Goal: Task Accomplishment & Management: Use online tool/utility

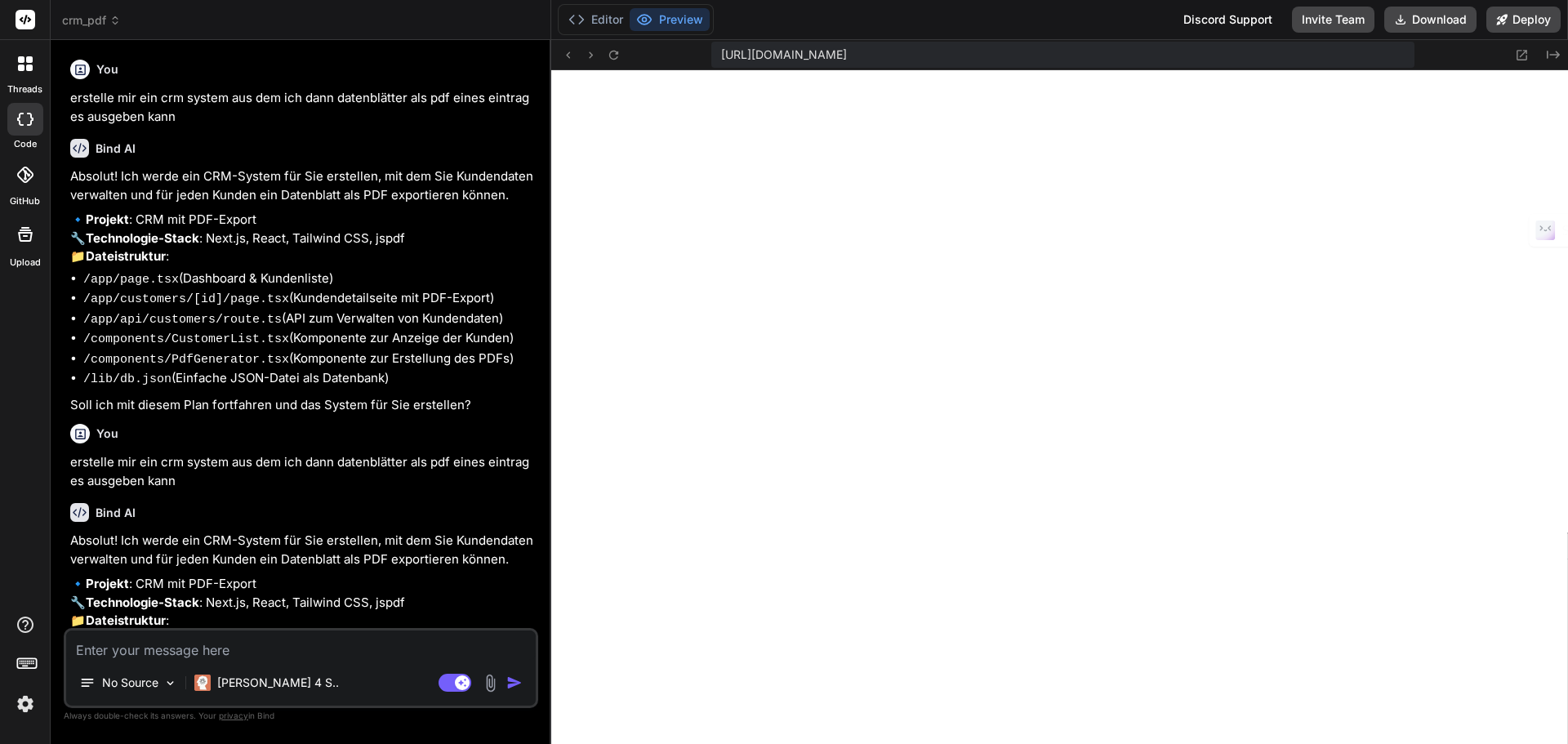
scroll to position [5324, 0]
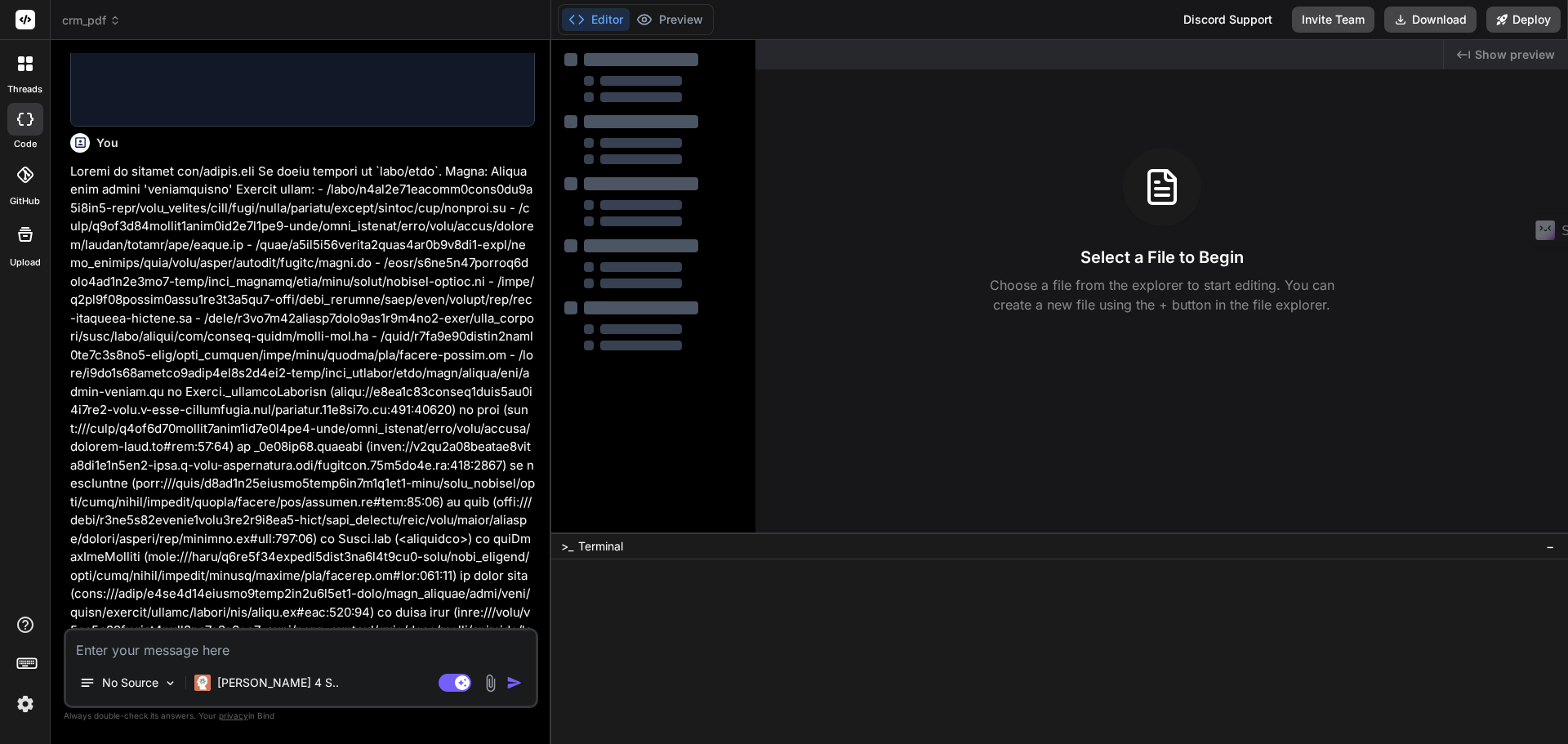
scroll to position [2378, 0]
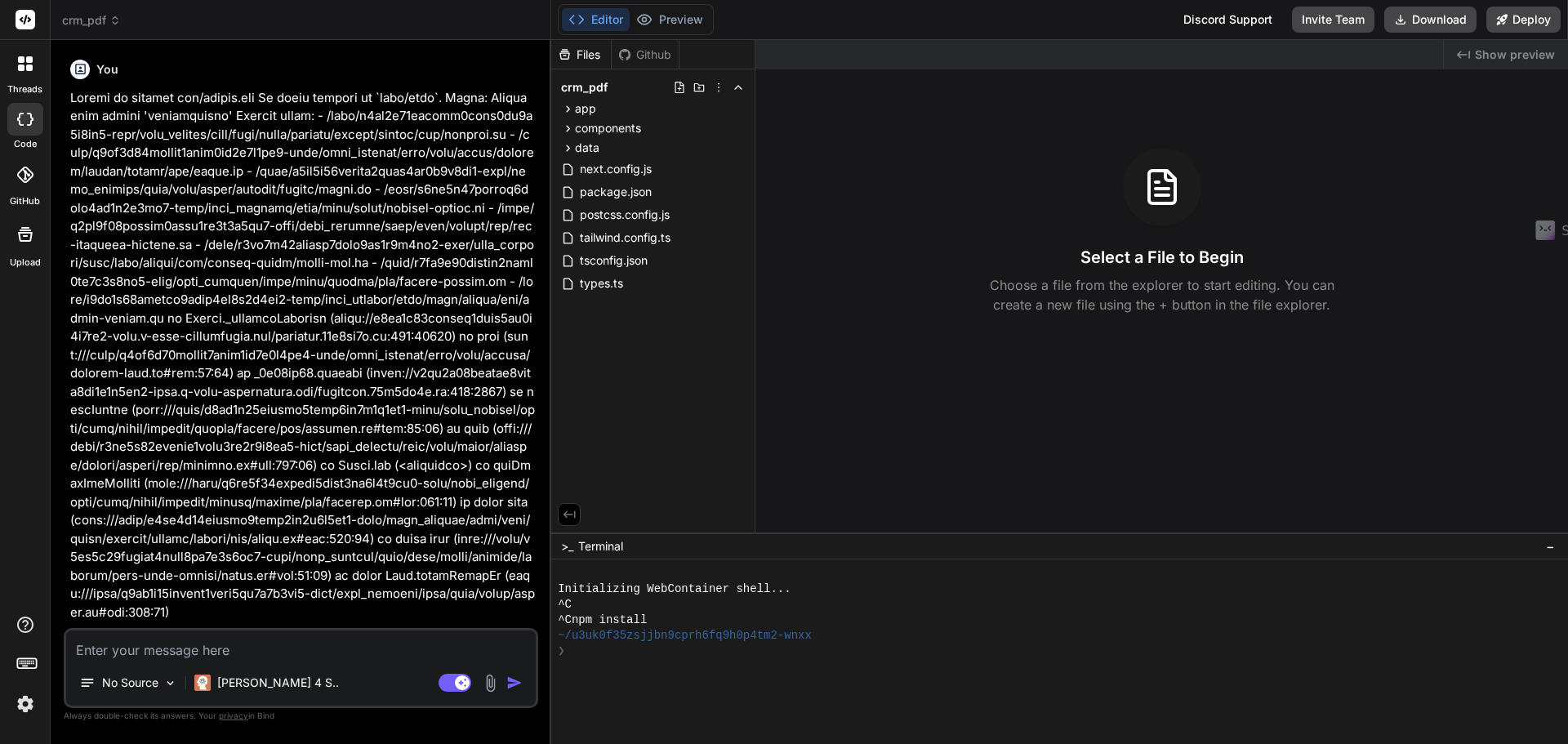
click at [21, 706] on img at bounding box center [25, 704] width 28 height 28
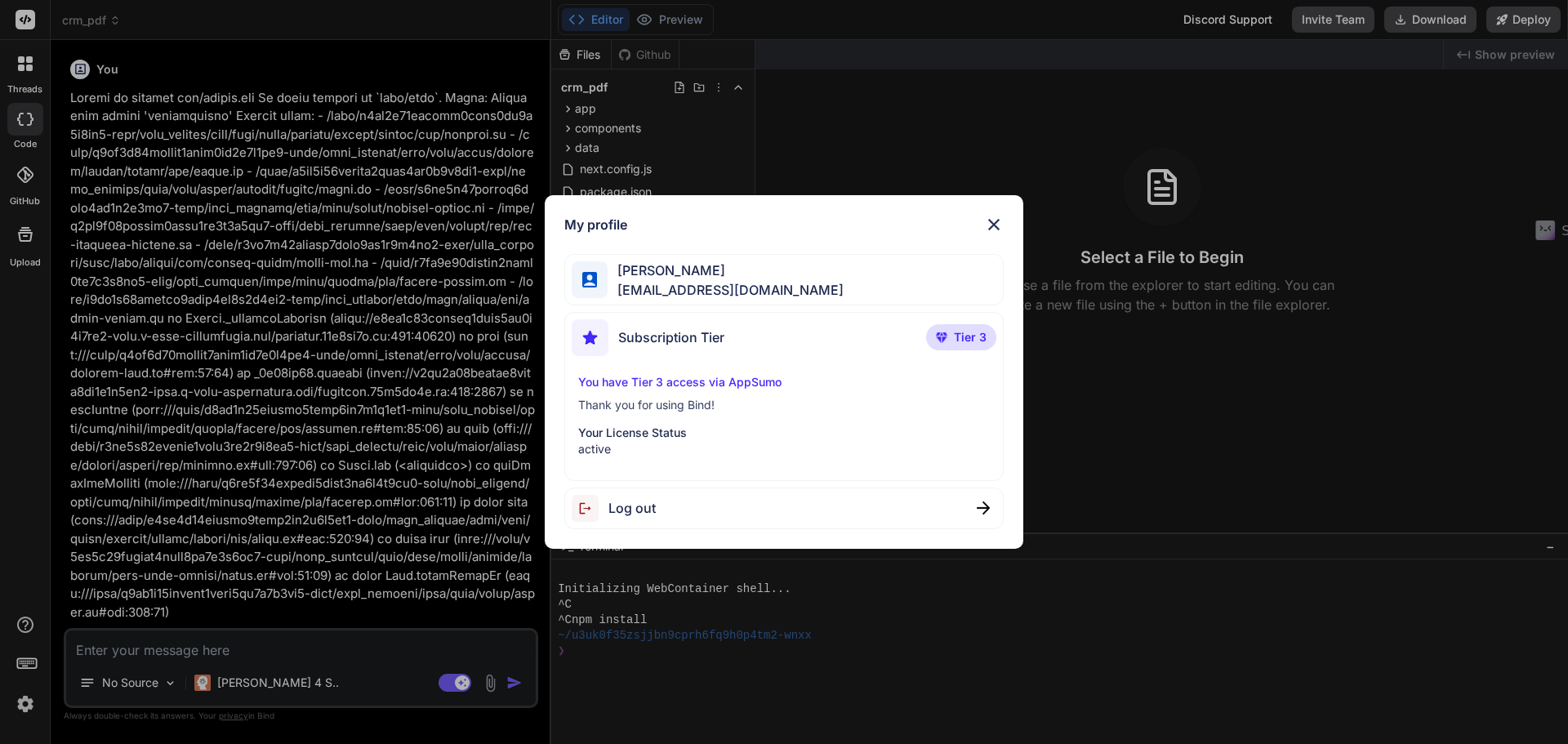
click at [794, 385] on p "You have Tier 3 access via AppSumo" at bounding box center [784, 382] width 412 height 16
click at [699, 269] on span "Bernhard Mangold" at bounding box center [726, 270] width 236 height 20
click at [988, 219] on img at bounding box center [993, 224] width 20 height 20
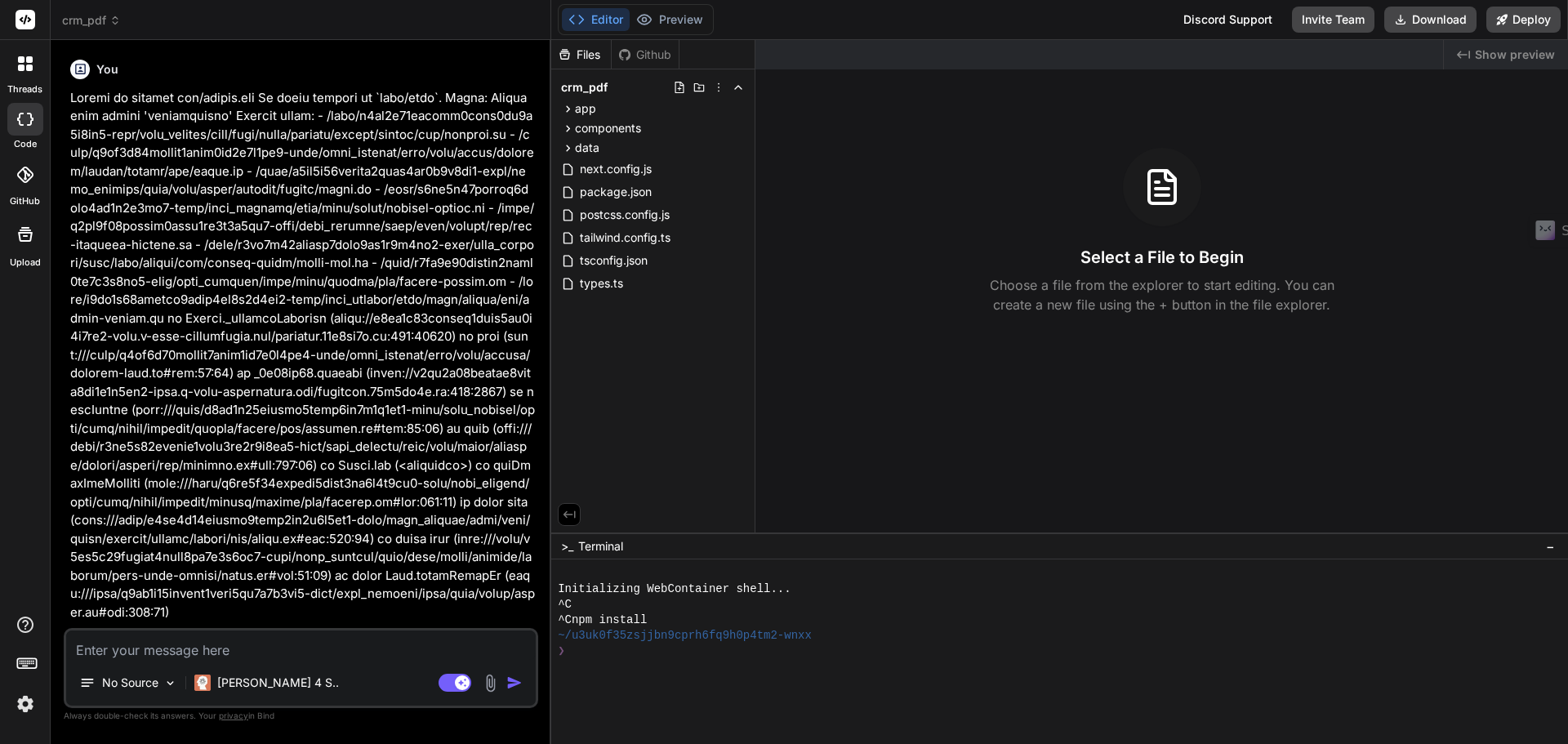
click at [19, 73] on div at bounding box center [25, 64] width 34 height 34
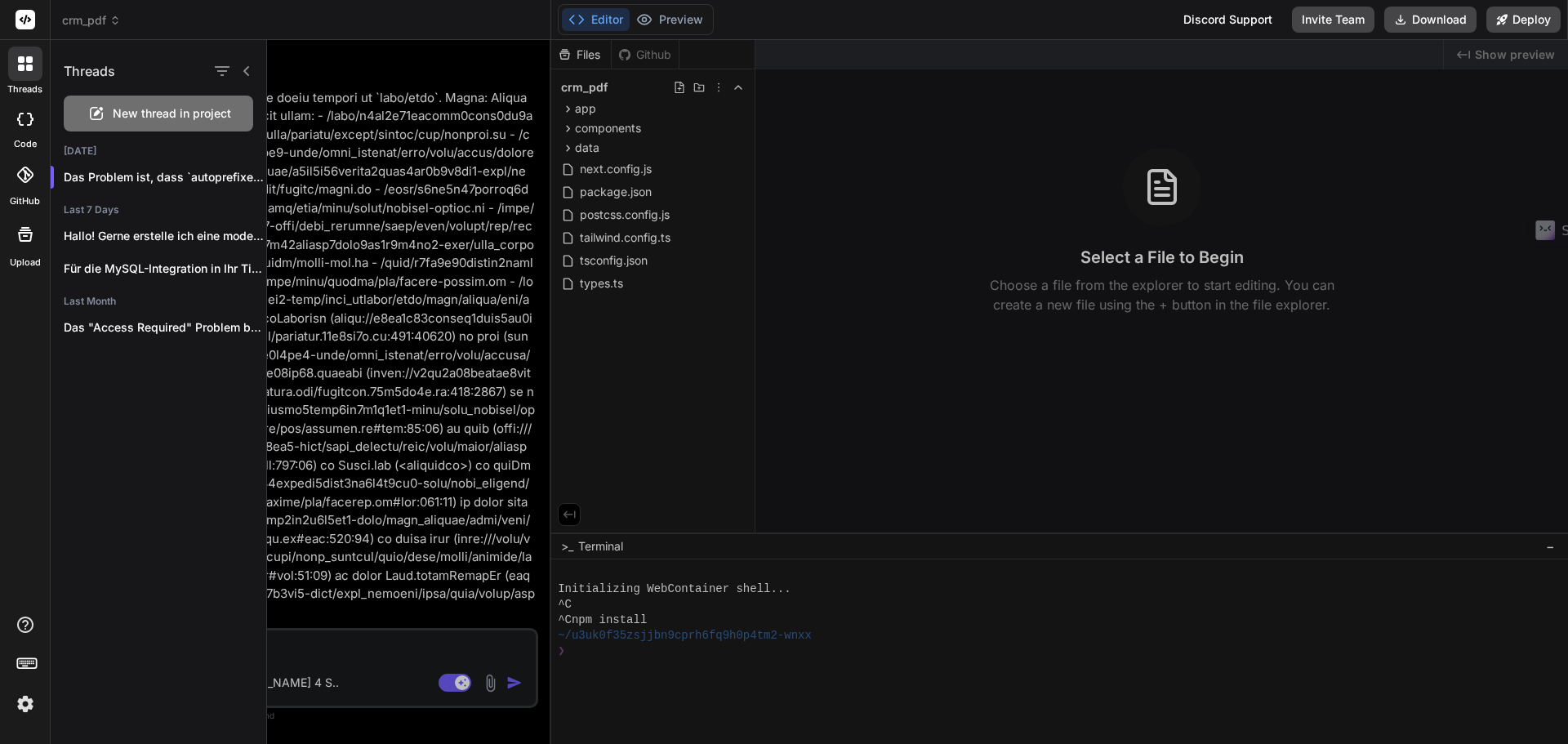
click at [29, 25] on rect at bounding box center [25, 20] width 20 height 20
click at [24, 663] on rect at bounding box center [24, 664] width 2 height 2
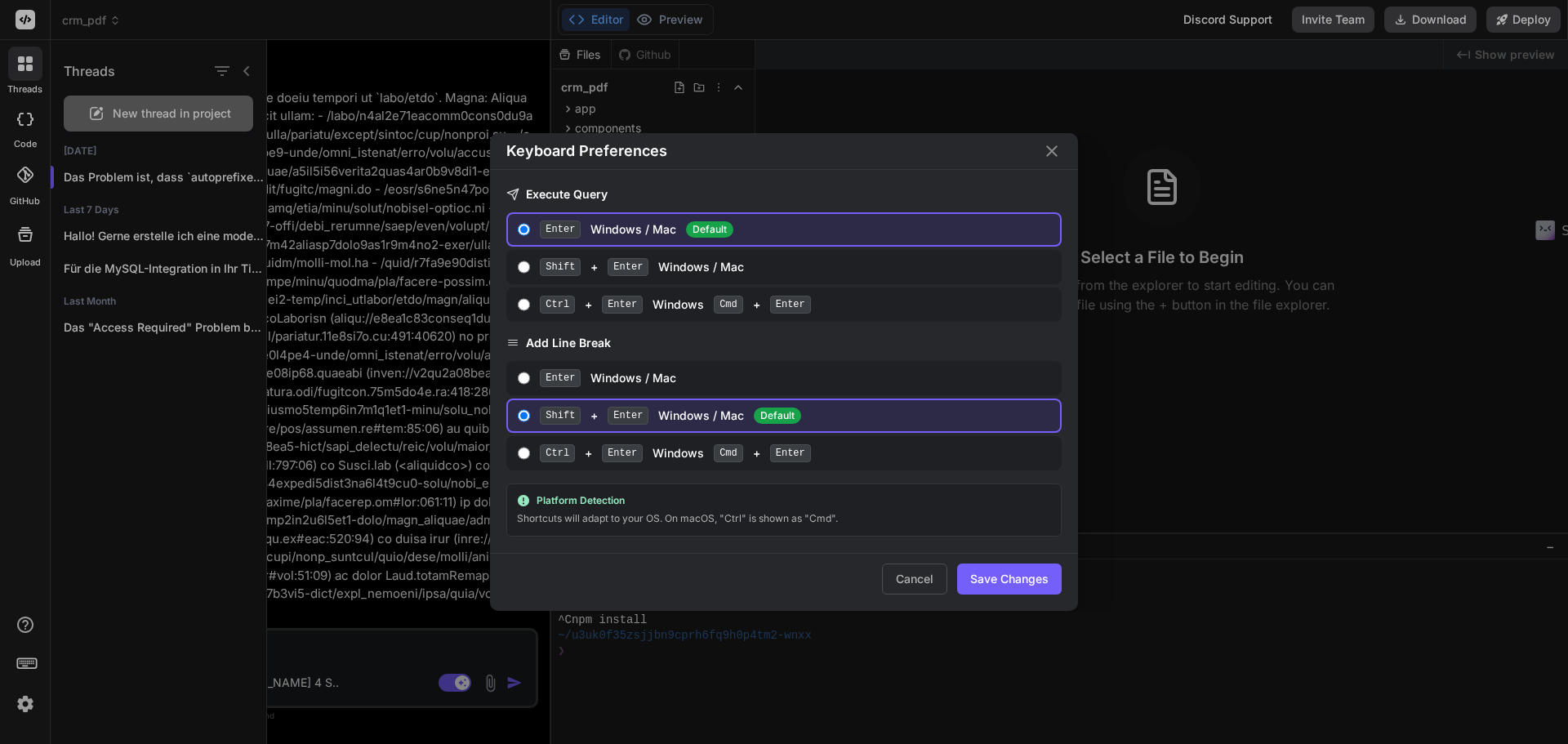
click at [1044, 151] on icon "Close" at bounding box center [1051, 151] width 20 height 20
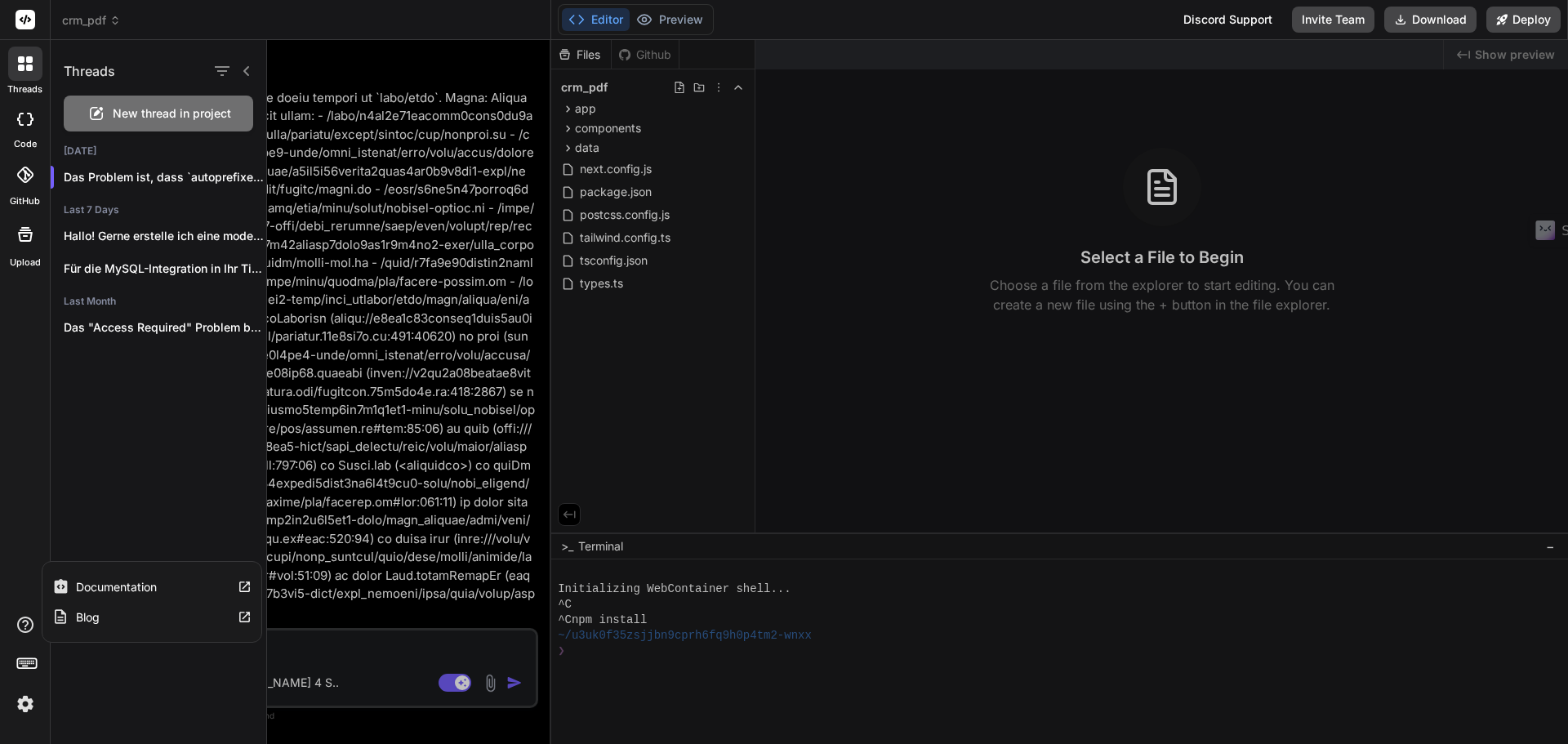
click at [20, 617] on icon at bounding box center [25, 625] width 20 height 20
click at [86, 15] on span "crm_pdf" at bounding box center [91, 20] width 59 height 16
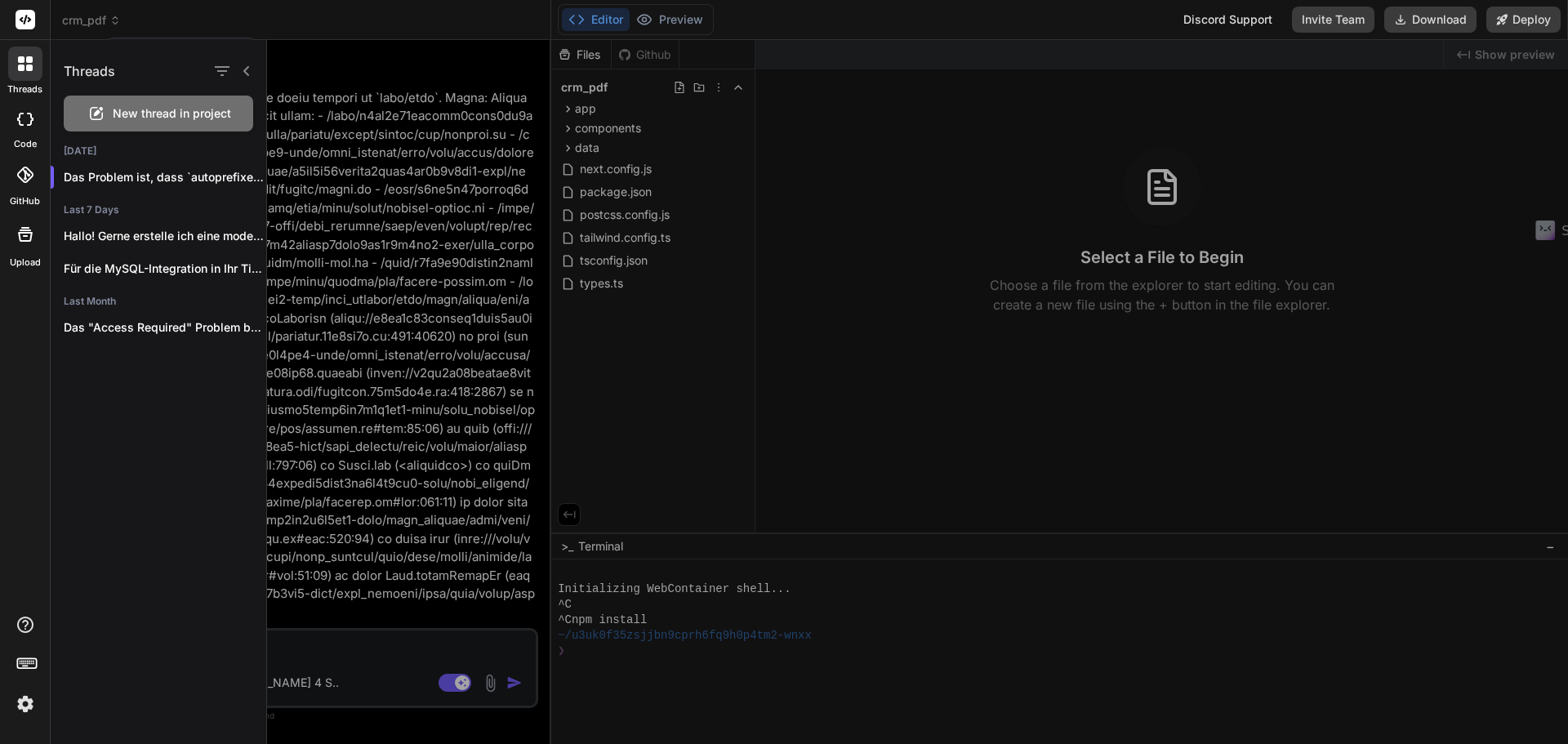
click at [637, 386] on div at bounding box center [917, 392] width 1301 height 704
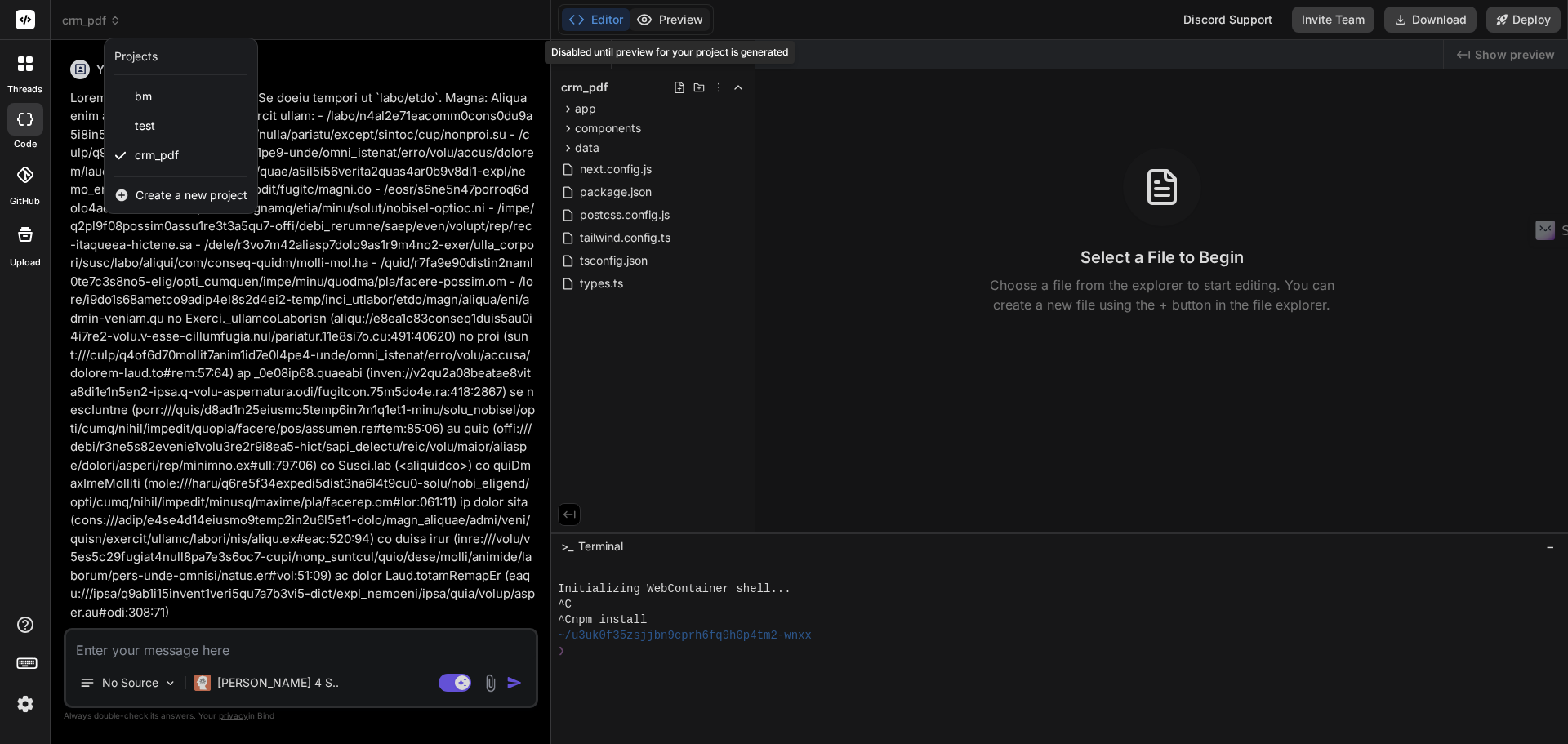
click at [676, 14] on div at bounding box center [784, 372] width 1568 height 744
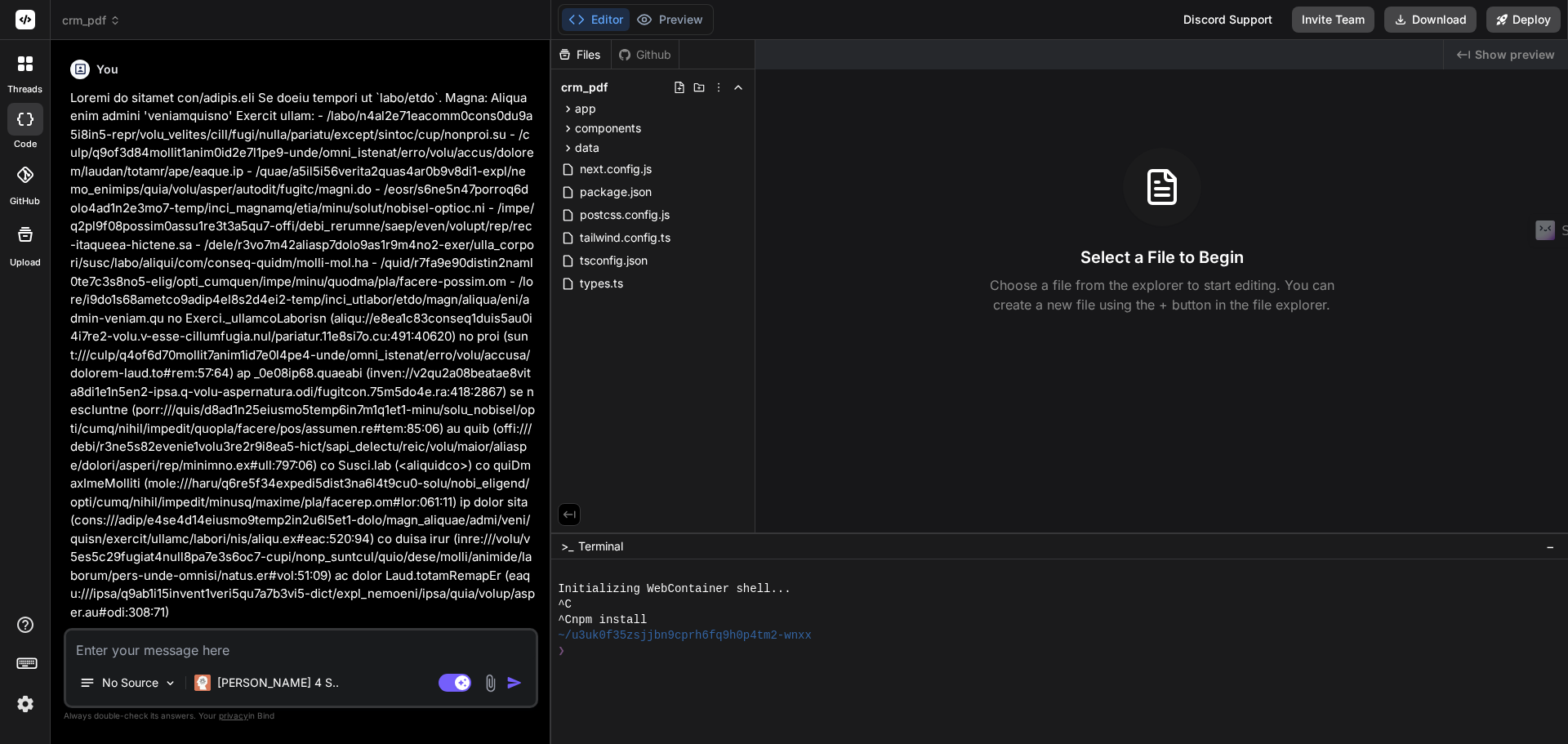
click at [658, 429] on div "Files Github crm_pdf app customers [id] page.tsx globals.css layout.tsx page.ts…" at bounding box center [654, 286] width 204 height 492
click at [1185, 382] on div "Created with Pixso. Show preview Select a File to Begin Choose a file from the …" at bounding box center [1162, 286] width 812 height 492
click at [603, 238] on span "tailwind.config.ts" at bounding box center [625, 237] width 93 height 20
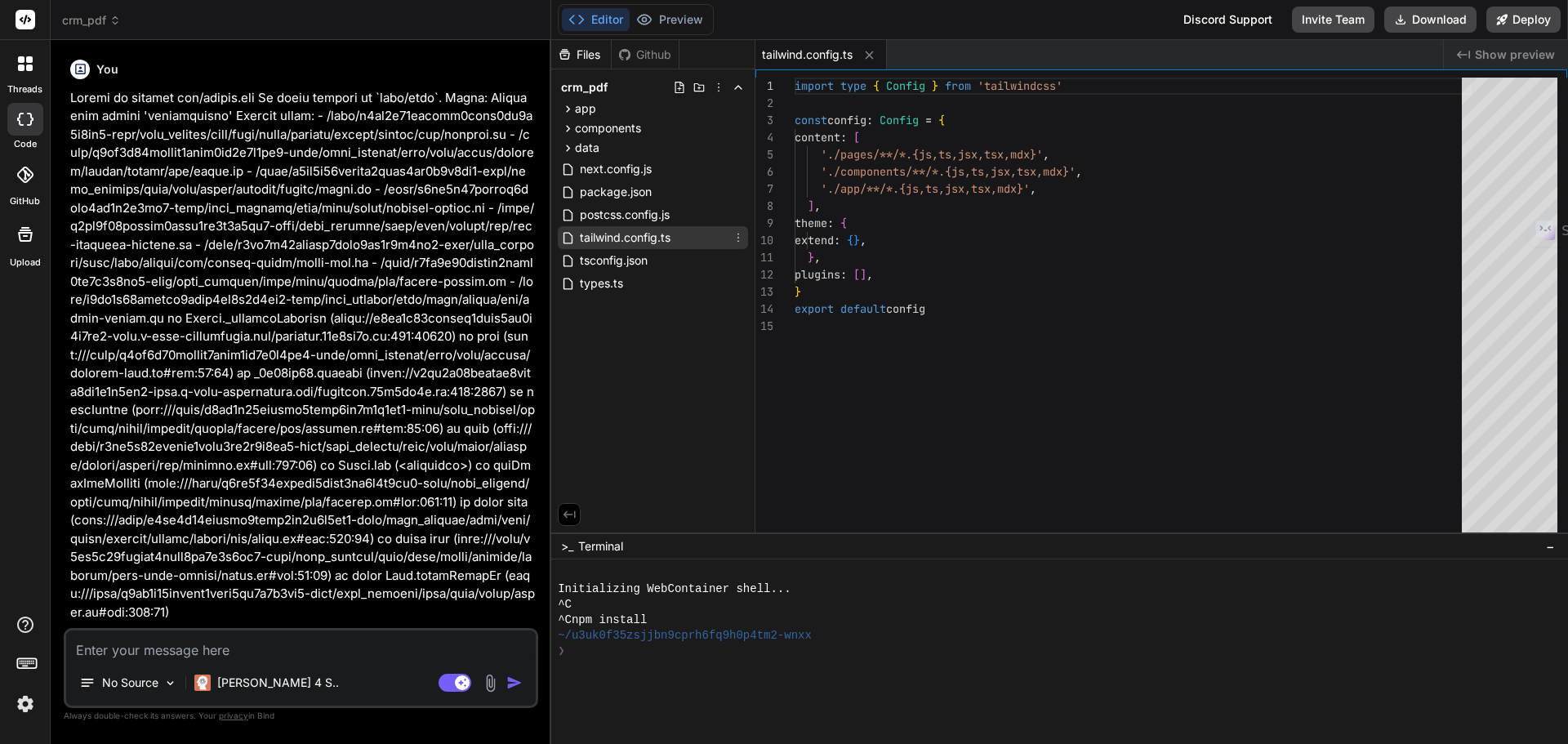
type textarea "x"
click at [624, 215] on span "postcss.config.js" at bounding box center [625, 214] width 93 height 20
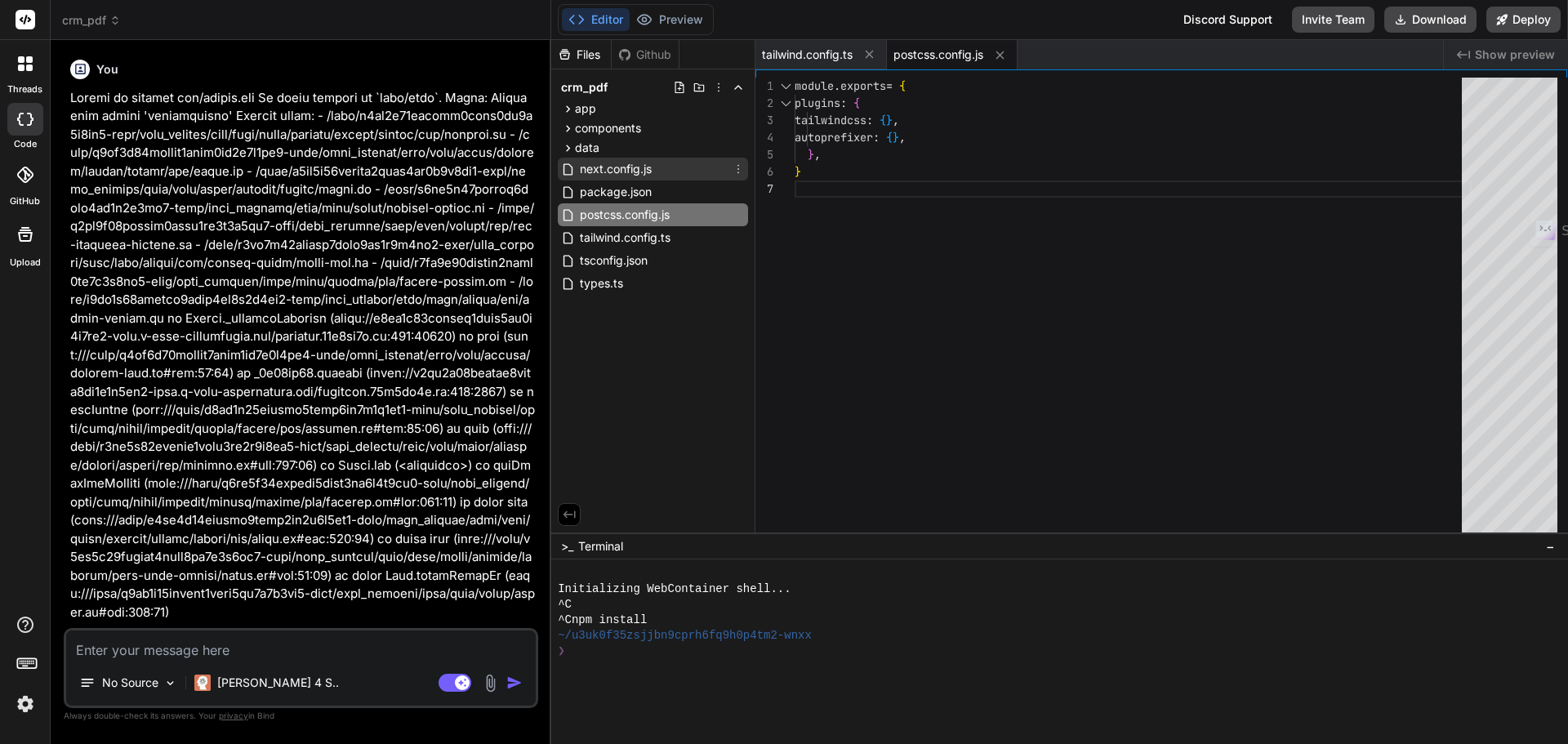
click at [607, 161] on span "next.config.js" at bounding box center [615, 168] width 75 height 20
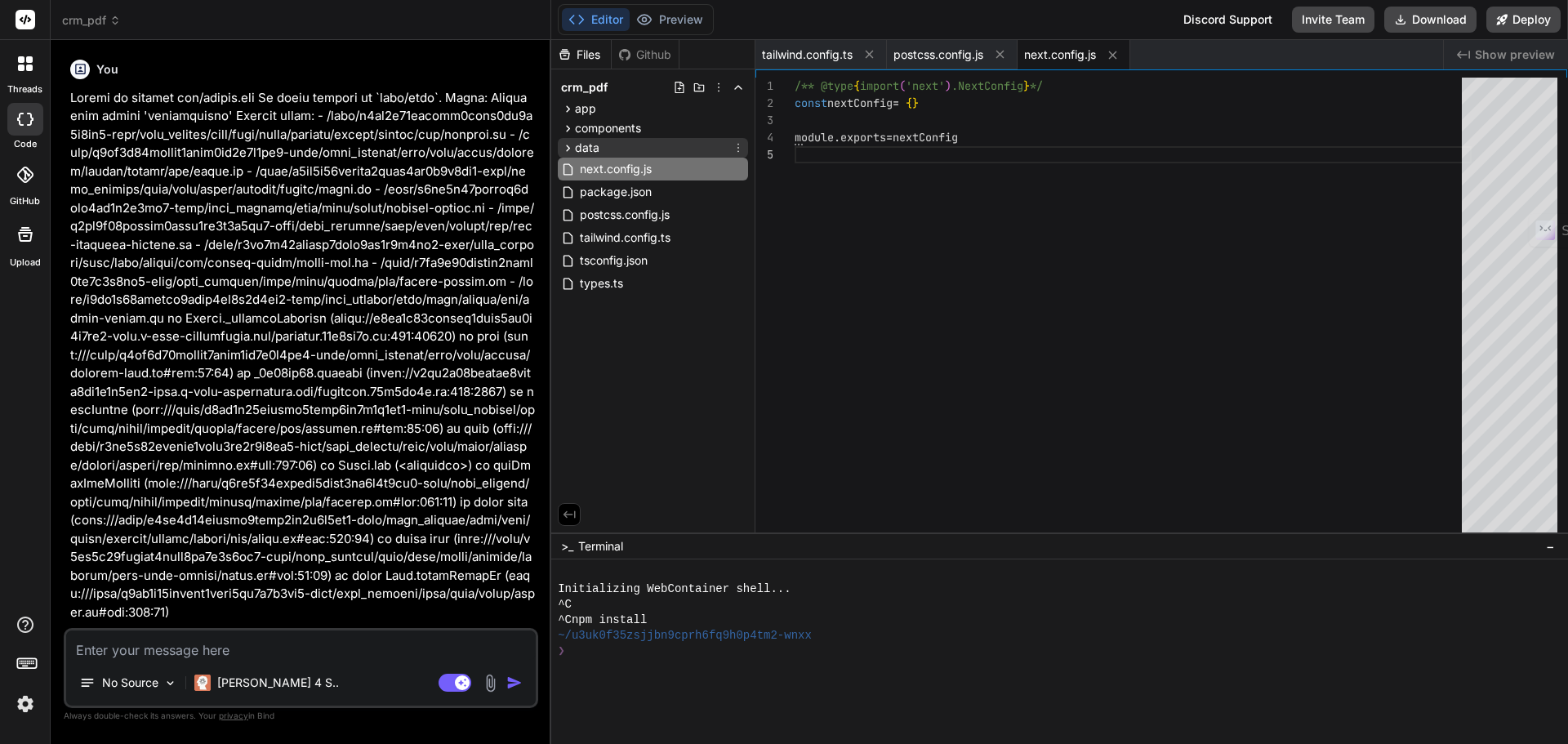
click at [571, 151] on icon at bounding box center [568, 148] width 14 height 14
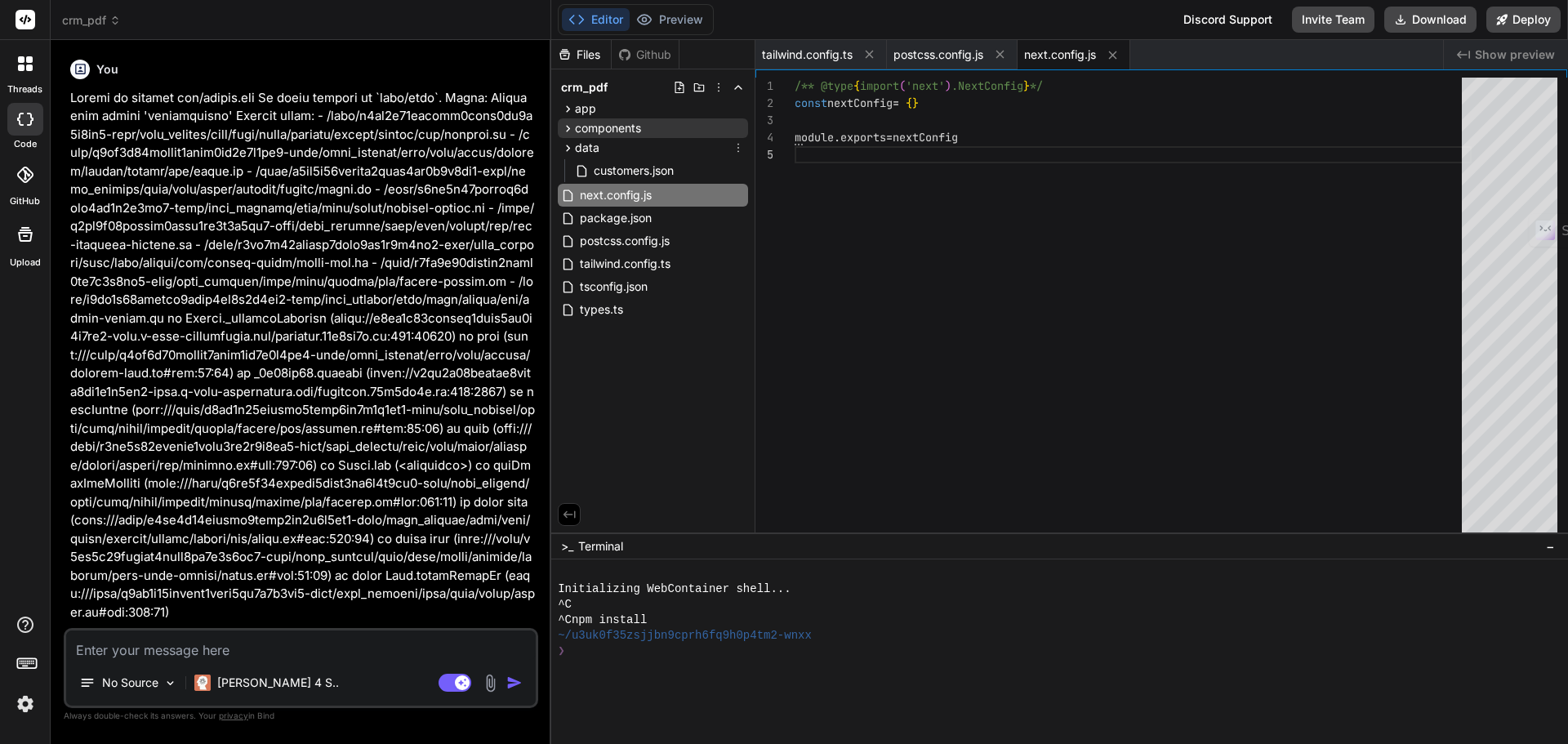
click at [574, 133] on icon at bounding box center [568, 128] width 14 height 14
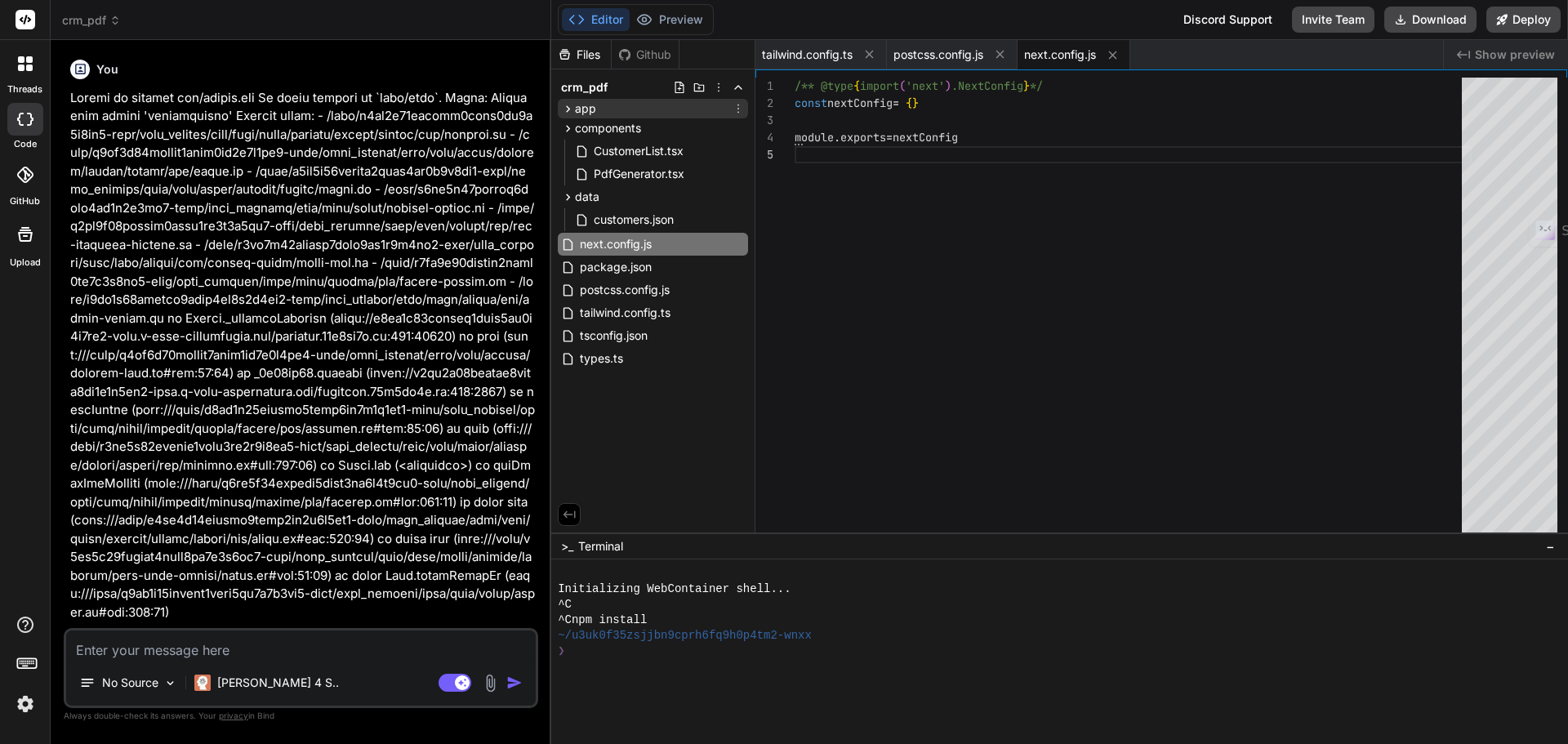
click at [569, 108] on icon at bounding box center [569, 109] width 4 height 7
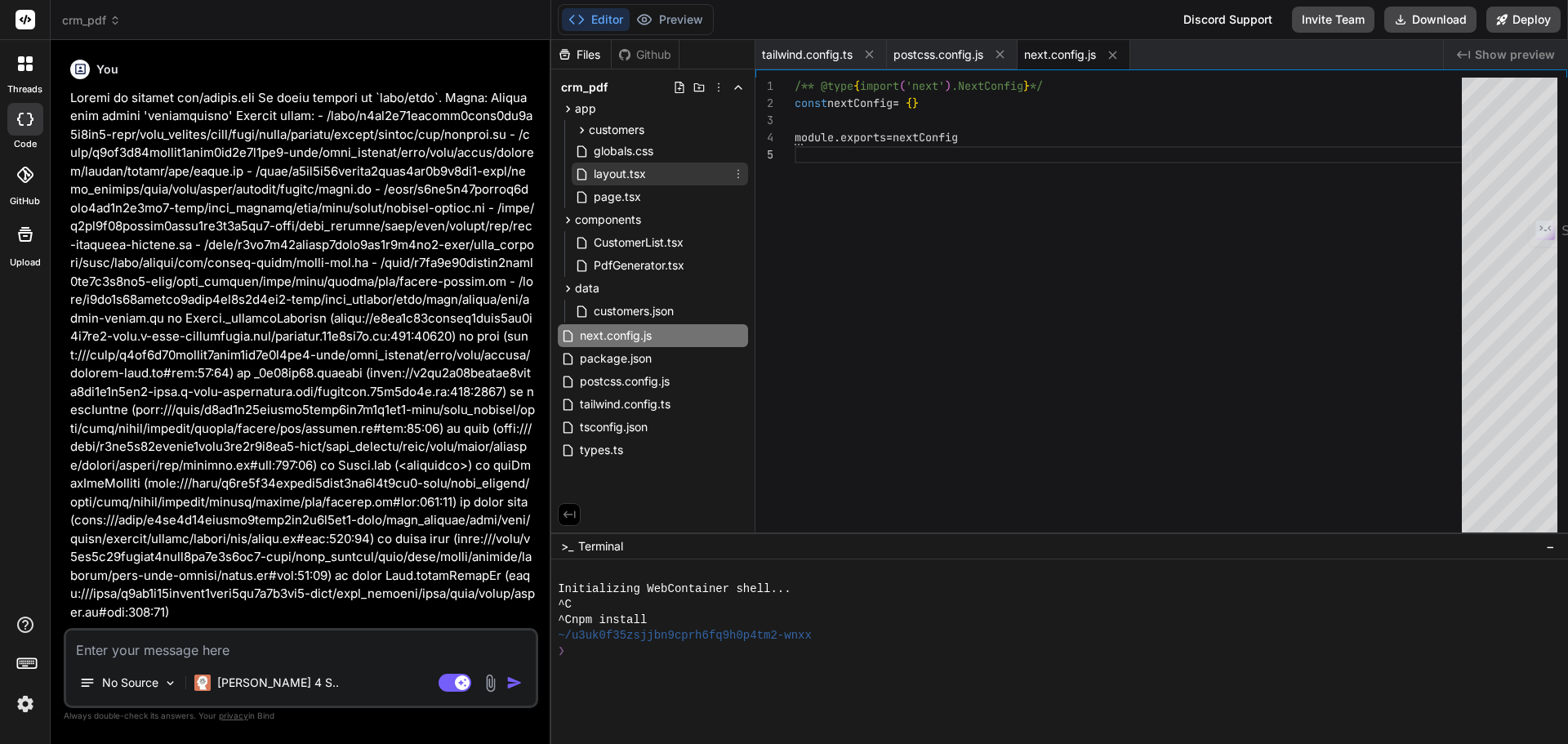
click at [594, 173] on span "layout.tsx" at bounding box center [620, 173] width 55 height 20
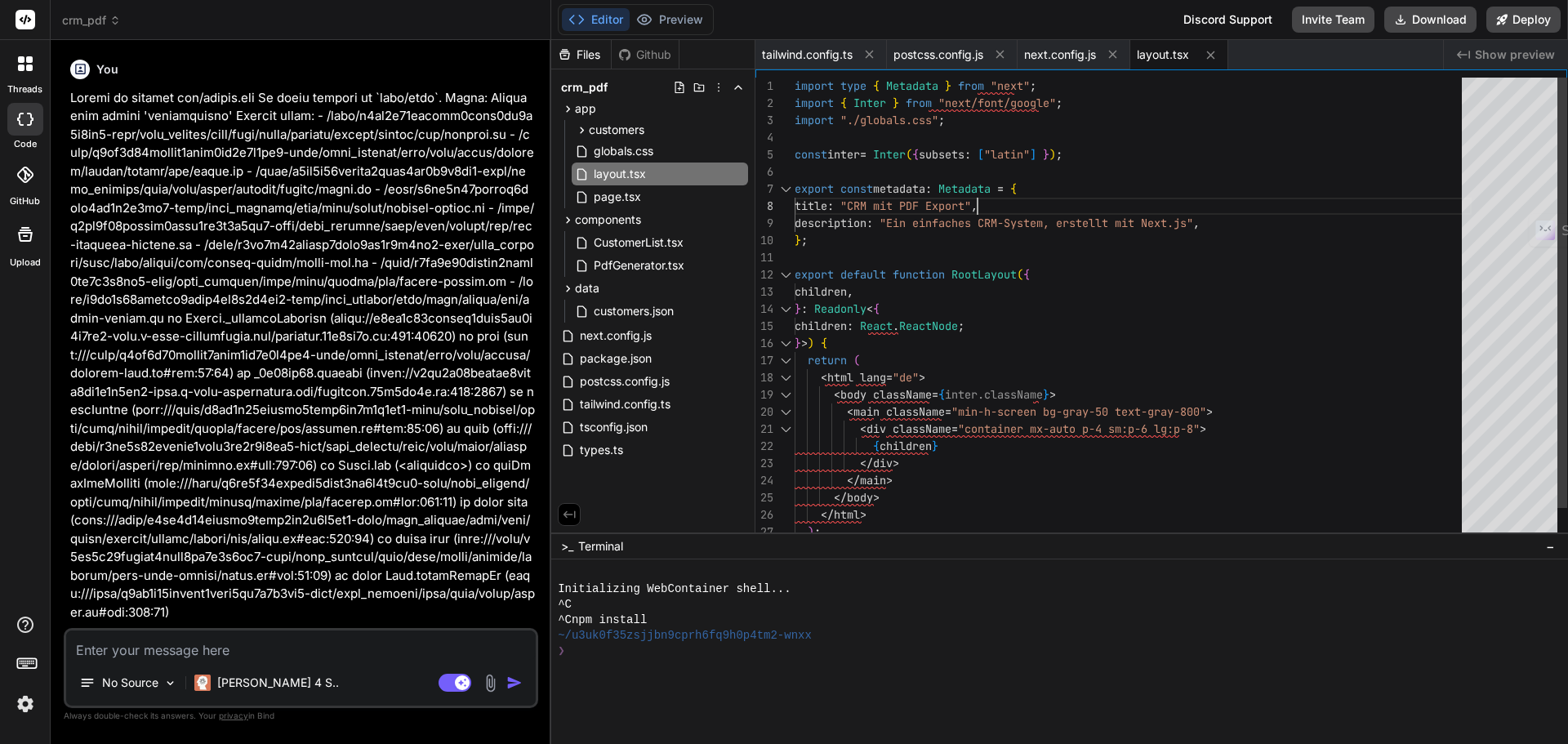
scroll to position [0, 0]
click at [980, 206] on div "import type { Metadata } from "next" ; import { Inter } from "next/font/google"…" at bounding box center [1133, 326] width 677 height 497
drag, startPoint x: 1207, startPoint y: 222, endPoint x: 1058, endPoint y: 224, distance: 149.0
click at [1057, 224] on div "import type { Metadata } from "next" ; import { Inter } from "next/font/google"…" at bounding box center [1133, 326] width 677 height 497
click at [1077, 220] on div "import type { Metadata } from "next" ; import { Inter } from "next/font/google"…" at bounding box center [1133, 326] width 677 height 497
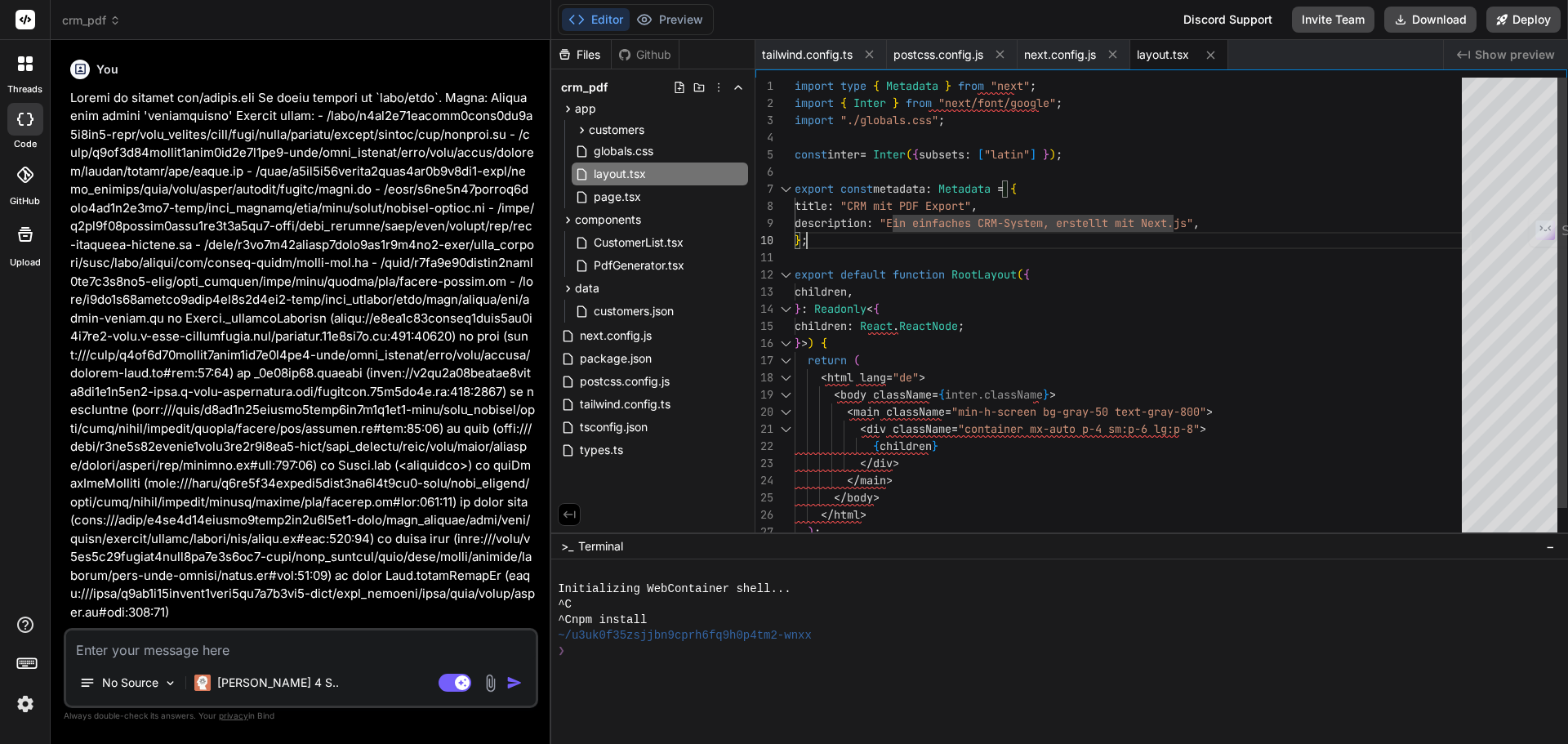
click at [1212, 224] on div "import type { Metadata } from "next" ; import { Inter } from "next/font/google"…" at bounding box center [1133, 326] width 677 height 497
click at [1209, 221] on div "import type { Metadata } from "next" ; import { Inter } from "next/font/google"…" at bounding box center [1133, 326] width 677 height 497
click at [1238, 224] on div "import type { Metadata } from "next" ; import { Inter } from "next/font/google"…" at bounding box center [1133, 326] width 677 height 497
click at [1202, 144] on div "import type { Metadata } from "next" ; import { Inter } from "next/font/google"…" at bounding box center [1133, 326] width 677 height 497
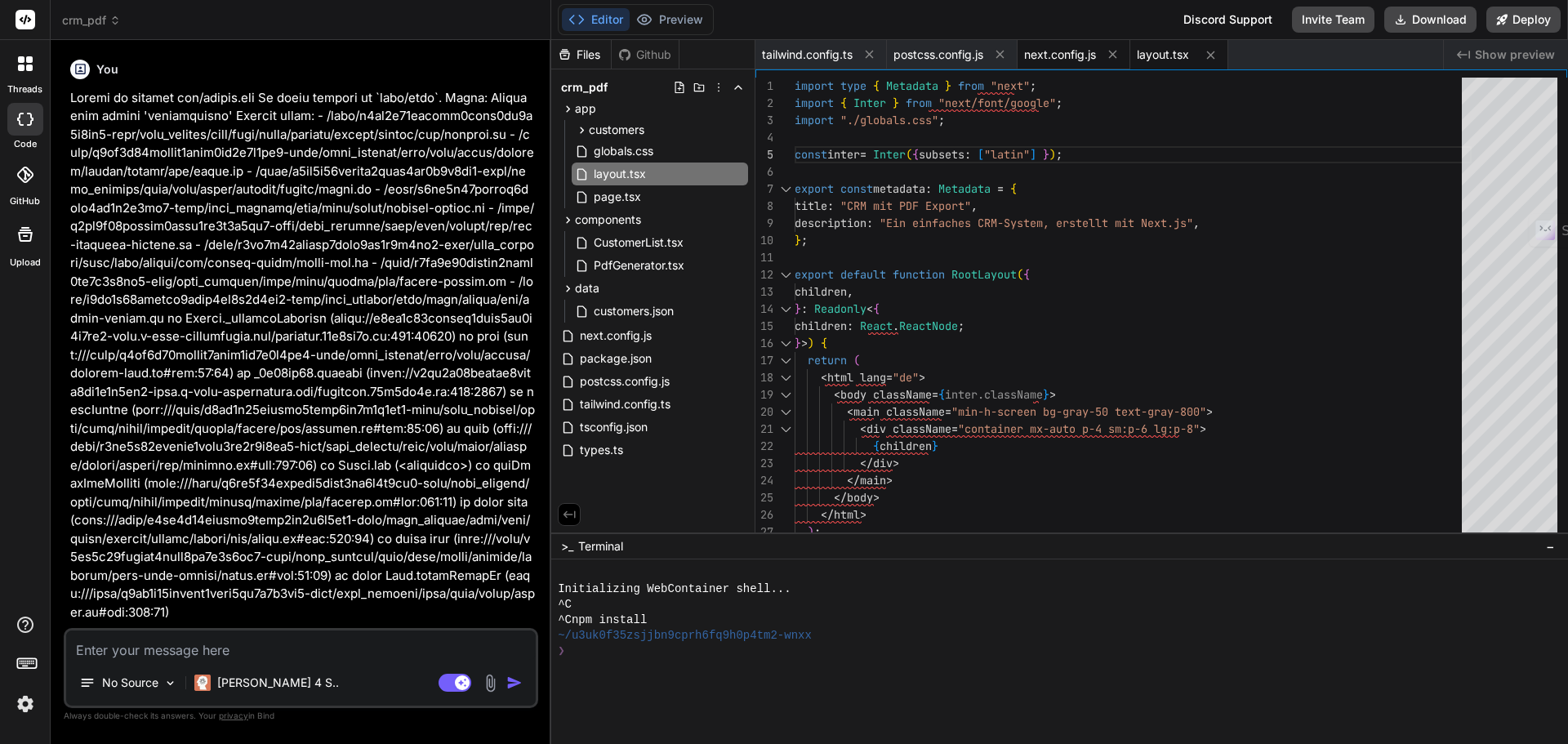
click at [1073, 60] on span "next.config.js" at bounding box center [1060, 54] width 72 height 16
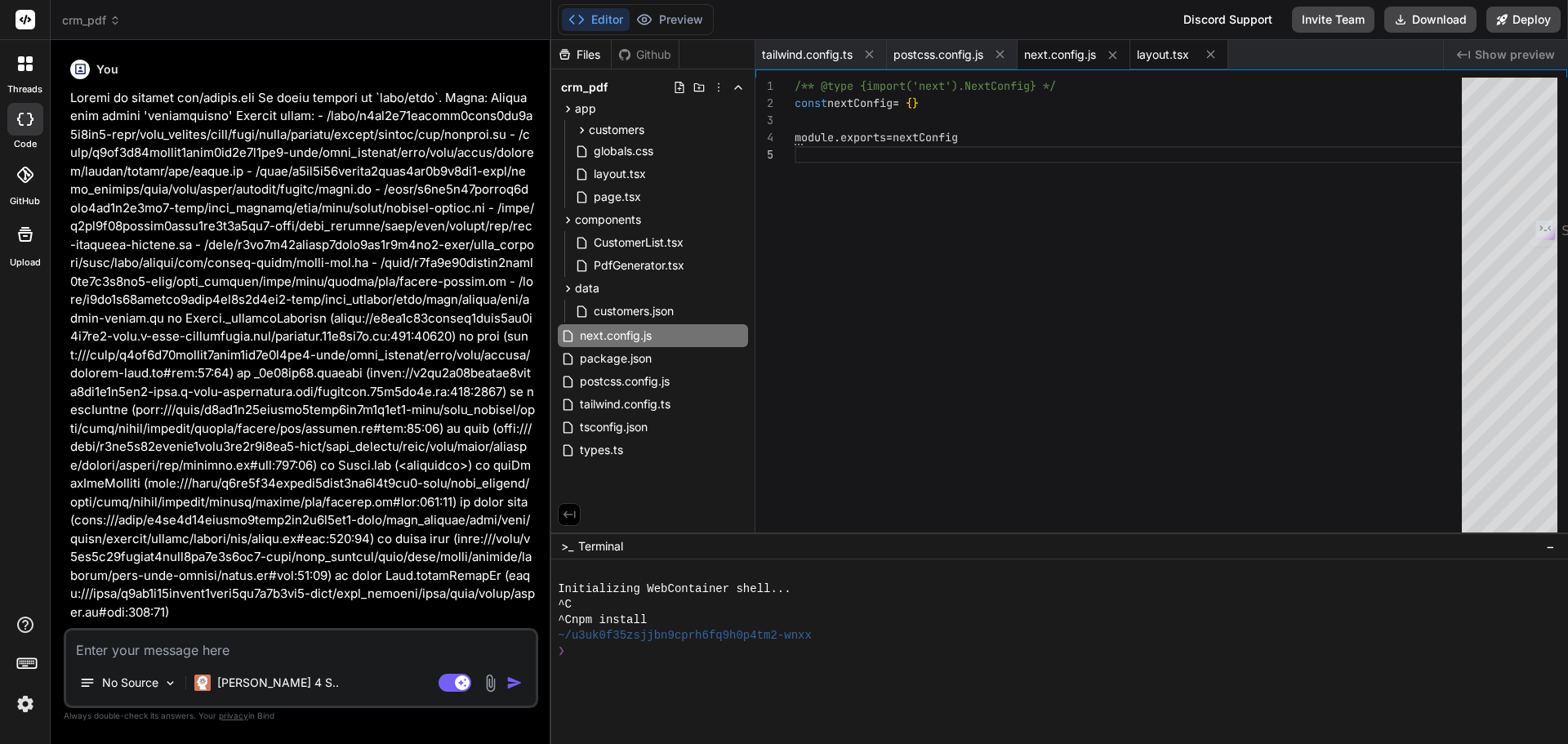
click at [1167, 54] on span "layout.tsx" at bounding box center [1162, 54] width 52 height 16
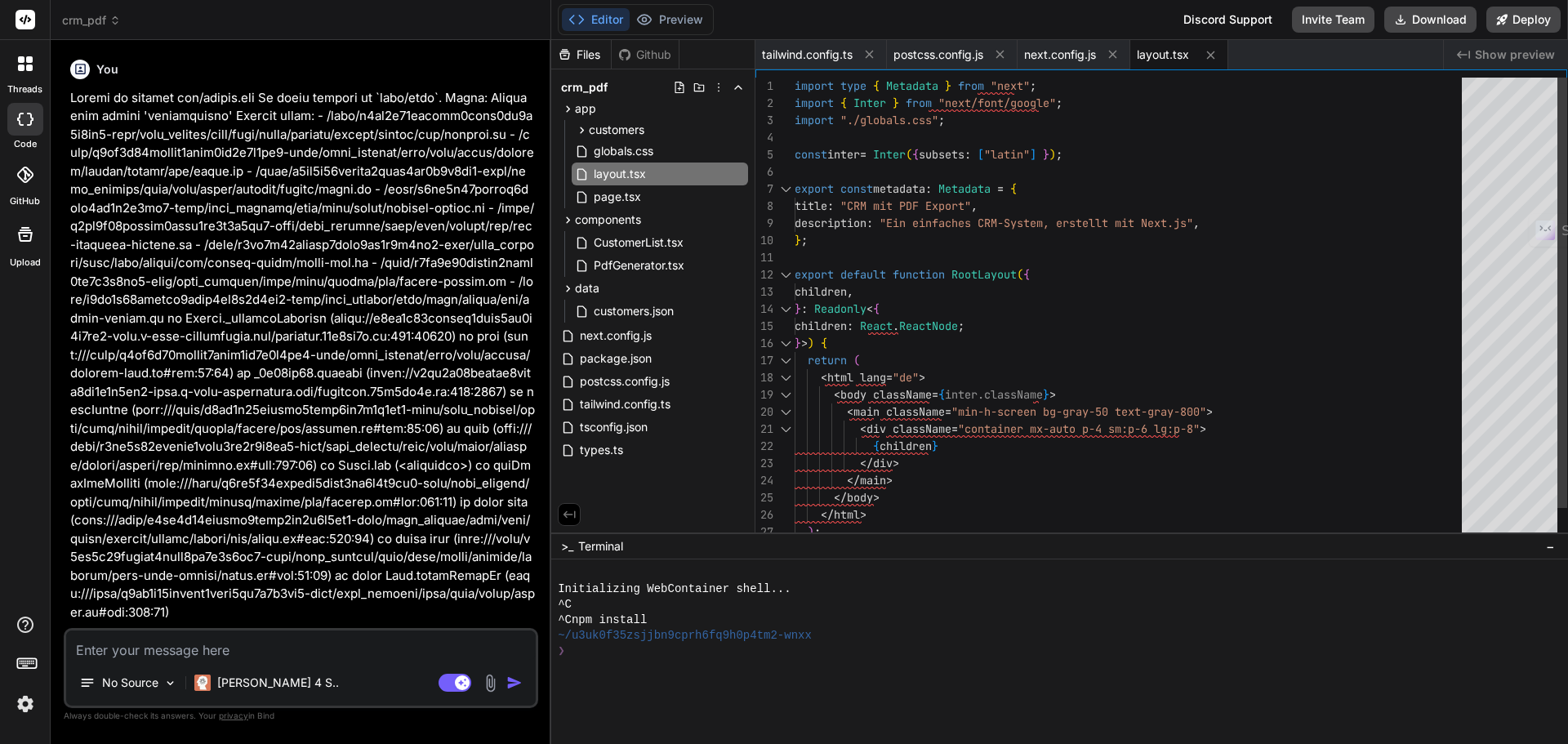
click at [1175, 222] on div "import type { Metadata } from "next" ; import { Inter } from "next/font/google"…" at bounding box center [1133, 326] width 677 height 497
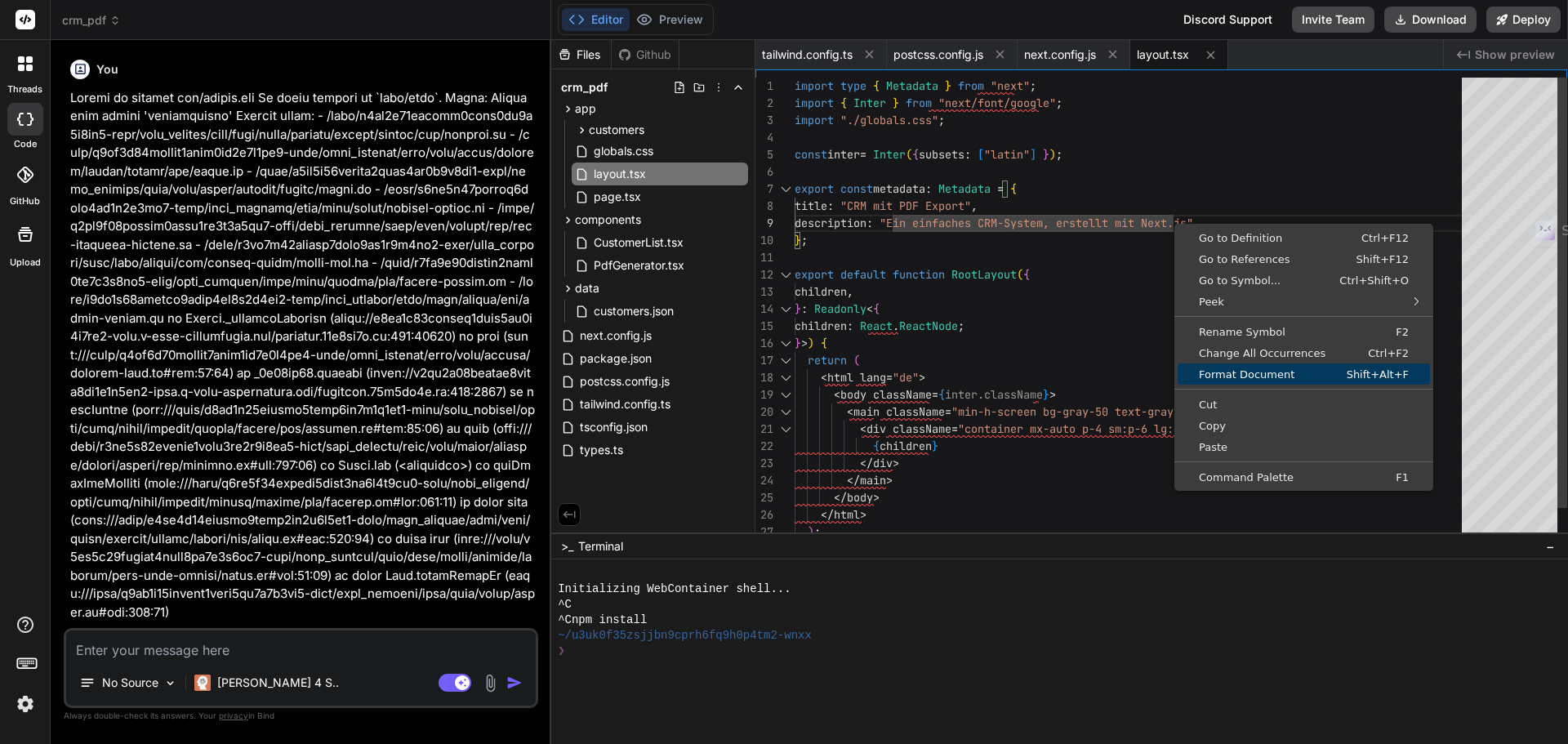
click at [1248, 371] on span "Format Document" at bounding box center [1248, 374] width 141 height 10
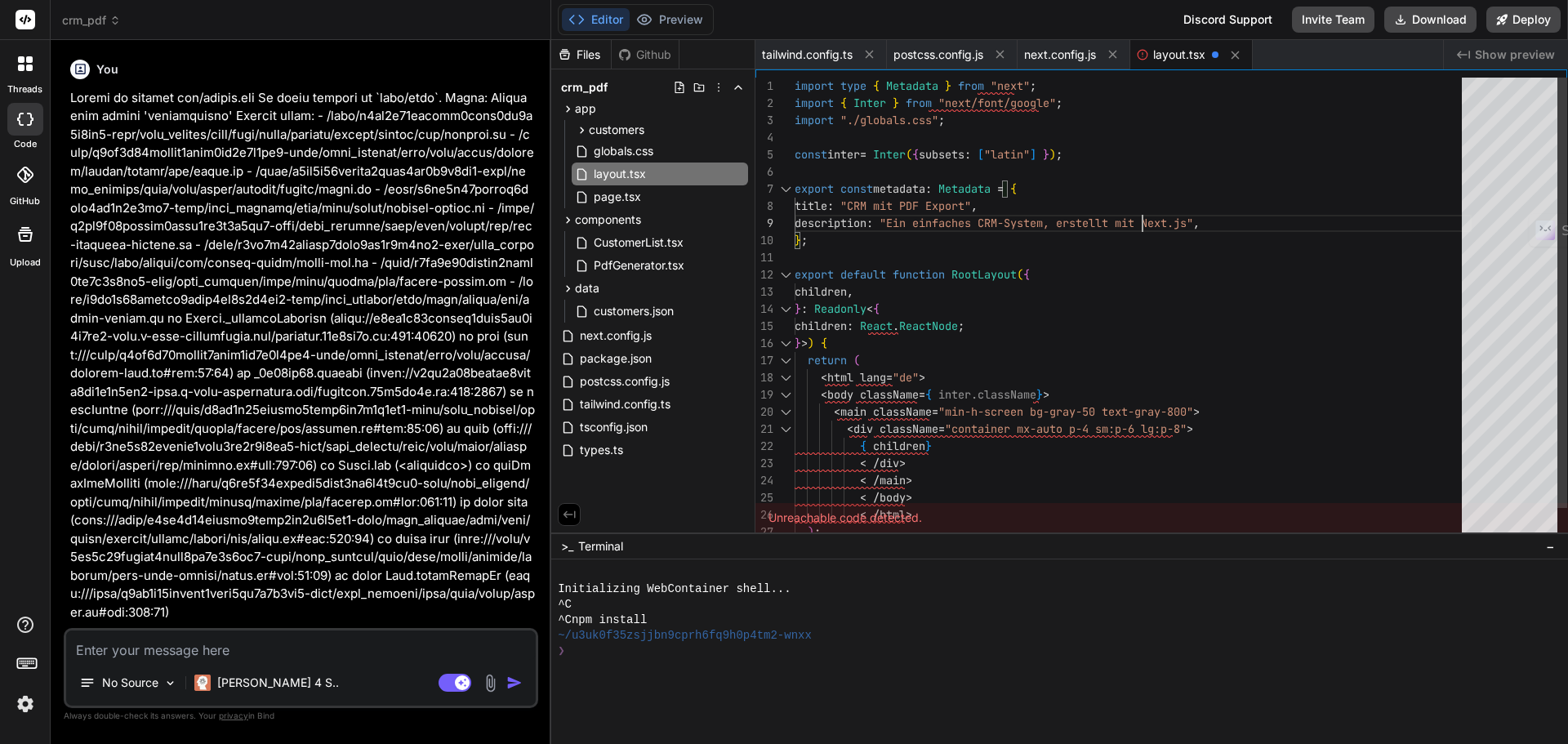
scroll to position [145, 0]
drag, startPoint x: 1191, startPoint y: 220, endPoint x: 1207, endPoint y: 220, distance: 16.0
click at [1207, 220] on div "import type { Metadata } from "next" ; import { Inter } from "next/font/google"…" at bounding box center [1133, 326] width 677 height 497
drag, startPoint x: 1207, startPoint y: 220, endPoint x: 1187, endPoint y: 221, distance: 20.0
click at [1187, 221] on div "import type { Metadata } from "next" ; import { Inter } from "next/font/google"…" at bounding box center [1133, 326] width 677 height 497
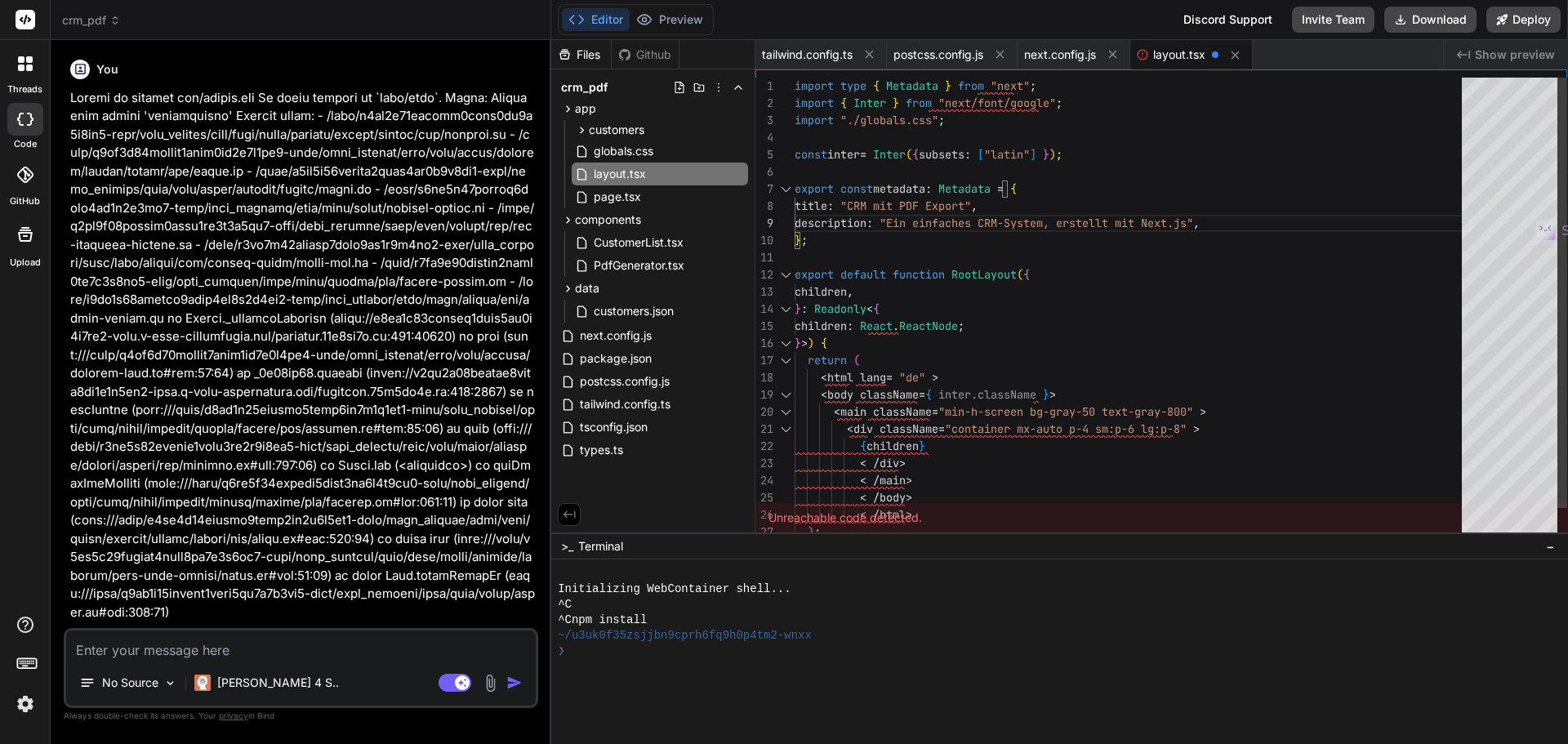
click at [1201, 224] on div "import type { Metadata } from "next" ; import { Inter } from "next/font/google"…" at bounding box center [1133, 326] width 677 height 497
click at [566, 514] on icon at bounding box center [569, 514] width 12 height 8
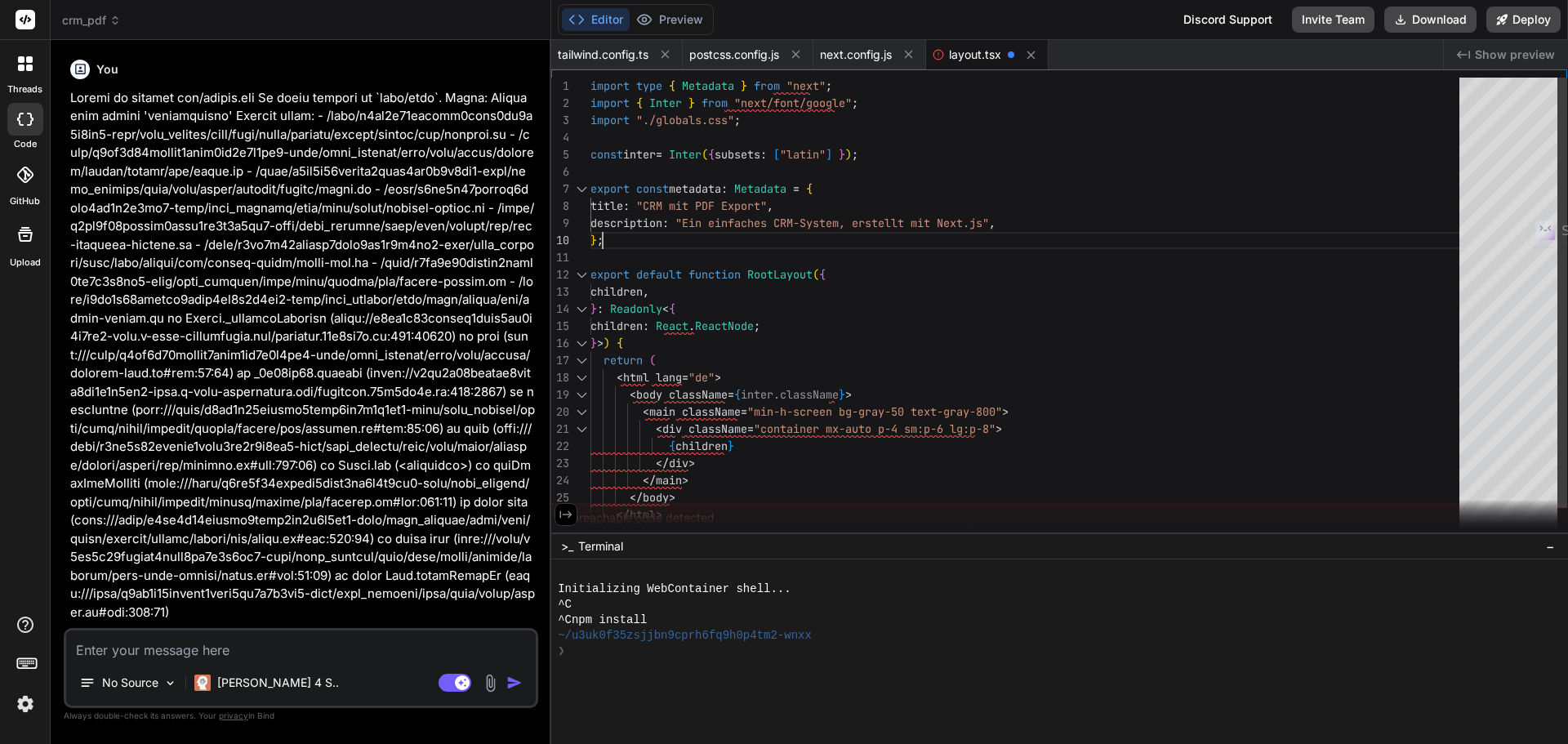
click at [1009, 226] on div "import type { Metadata } from "next" ; import { Inter } from "next/font/google"…" at bounding box center [1030, 326] width 879 height 497
click at [1002, 220] on div "import type { Metadata } from "next" ; import { Inter } from "next/font/google"…" at bounding box center [1030, 326] width 879 height 497
click at [930, 324] on div "import type { Metadata } from "next" ; import { Inter } from "next/font/google"…" at bounding box center [1030, 326] width 879 height 497
click at [1175, 177] on div "import type { Metadata } from "next" ; import { Inter } from "next/font/google"…" at bounding box center [1030, 326] width 879 height 497
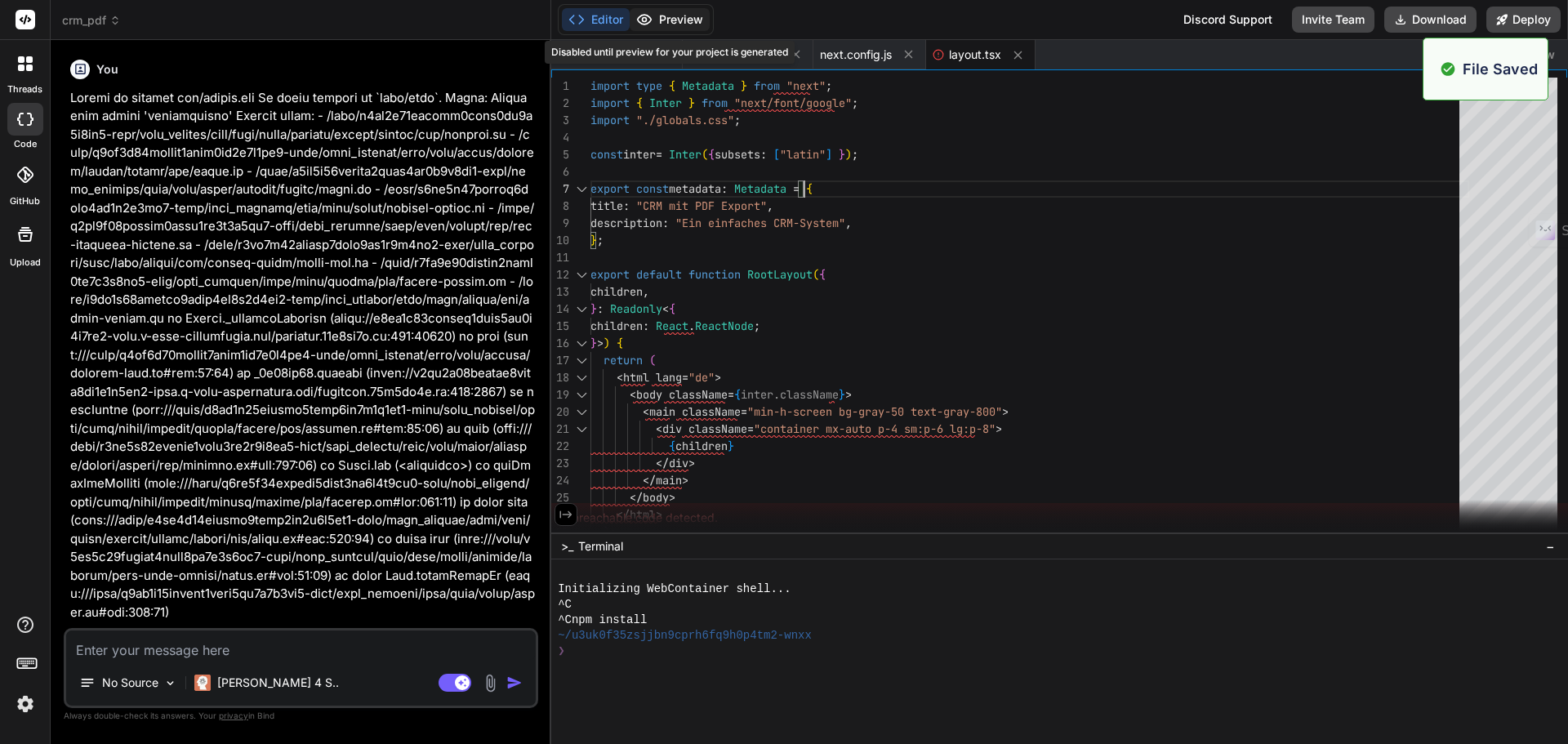
type textarea "import type { Metadata } from "next"; import { Inter } from "next/font/google";…"
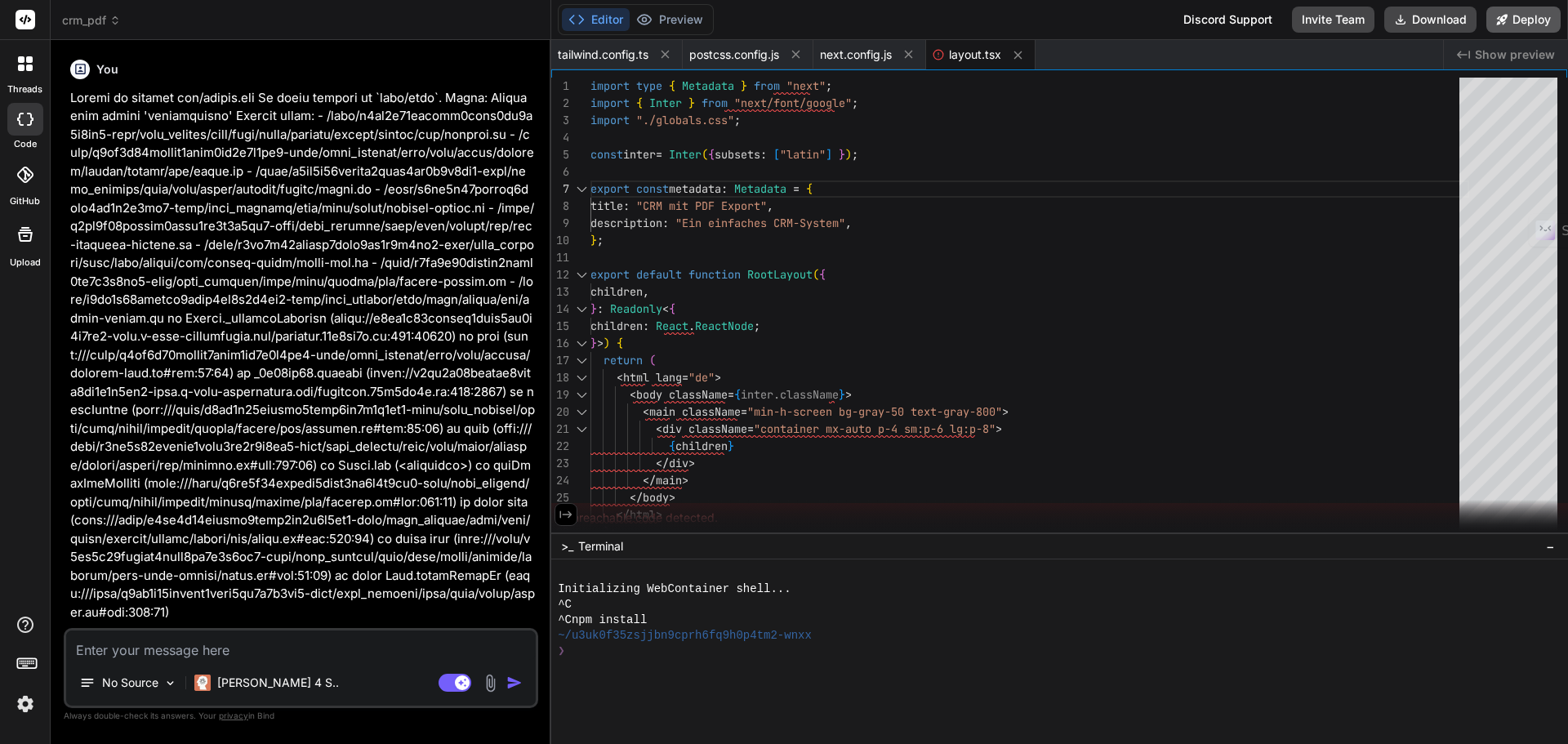
click at [1532, 18] on button "Deploy" at bounding box center [1523, 20] width 74 height 26
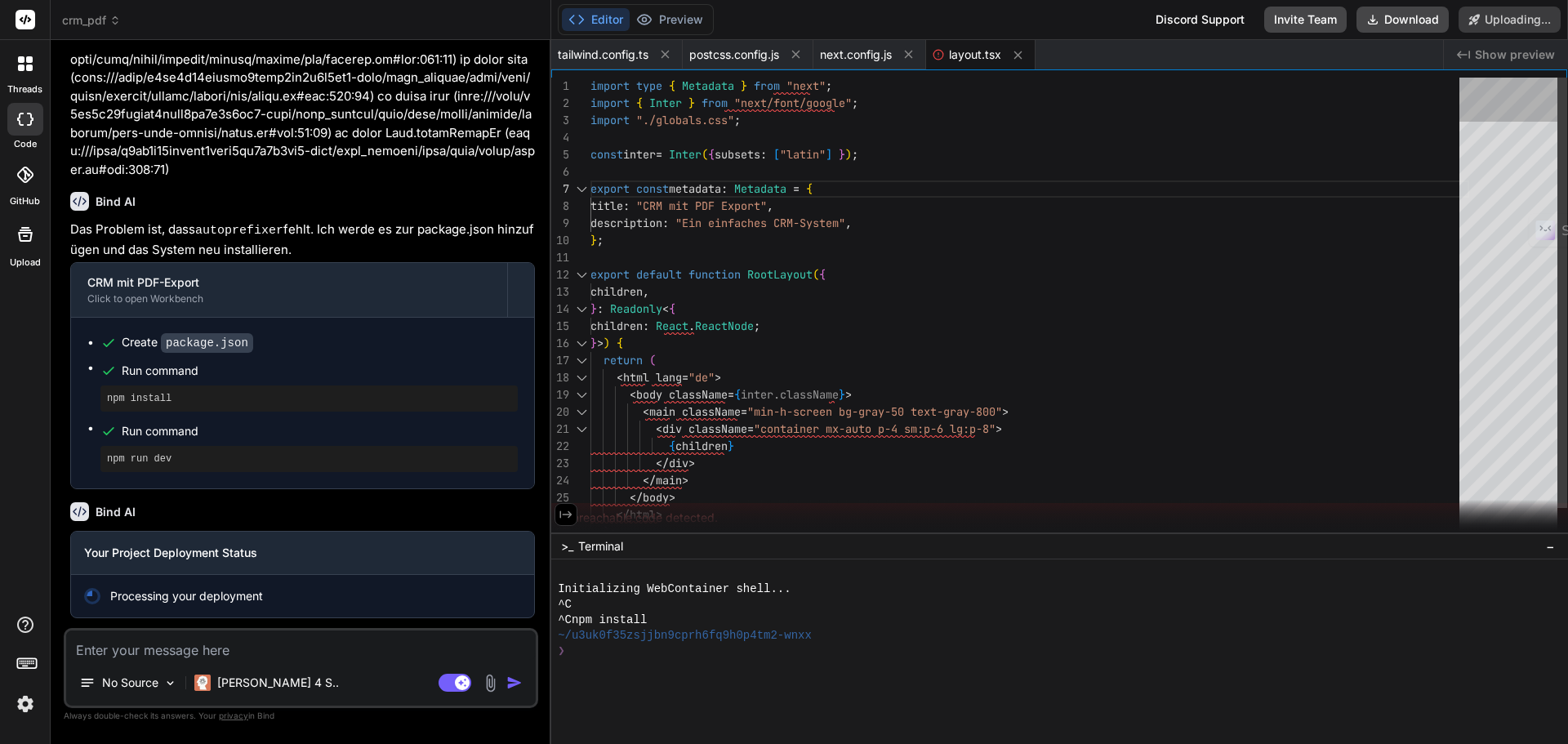
scroll to position [2823, 0]
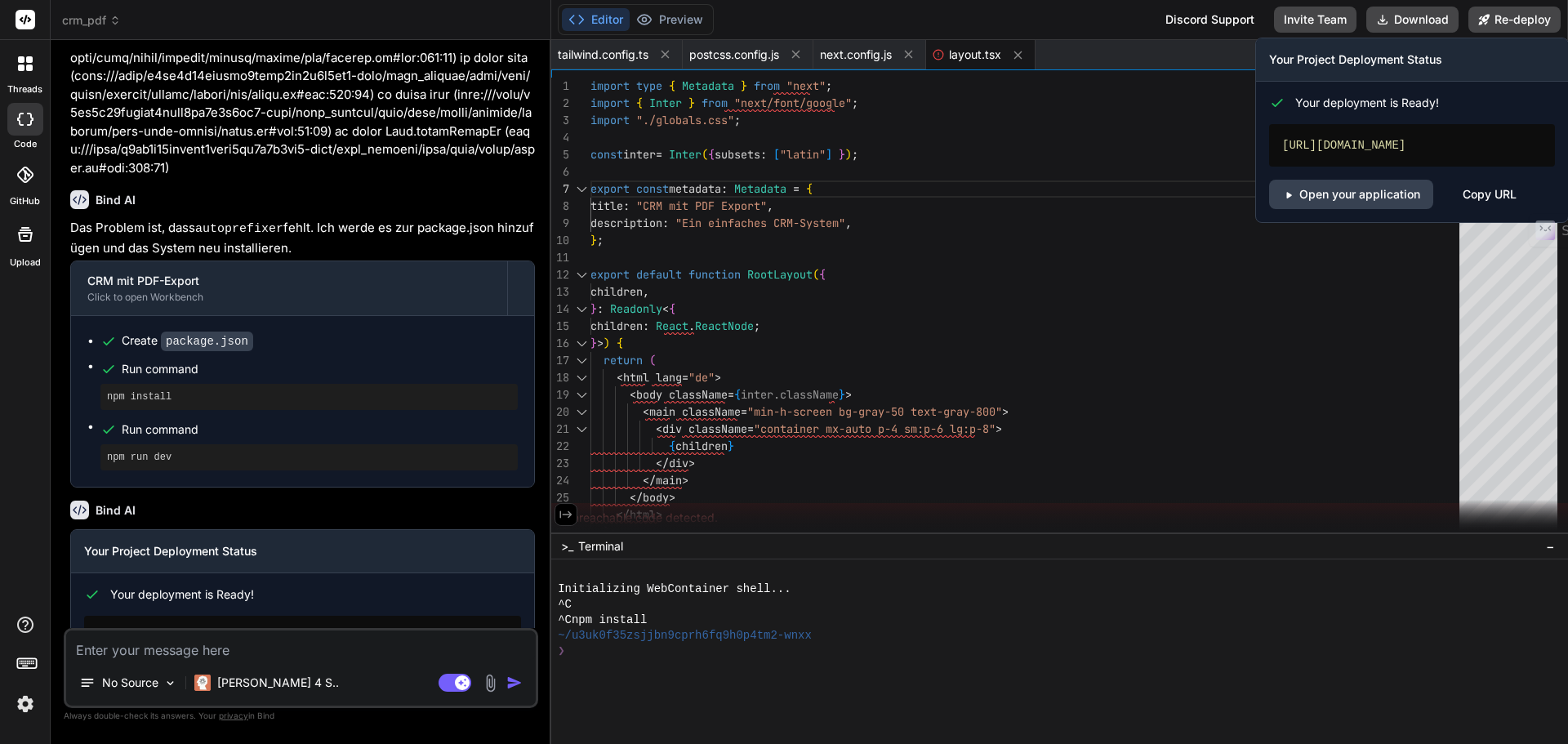
click at [1469, 198] on div "Copy URL" at bounding box center [1489, 194] width 54 height 30
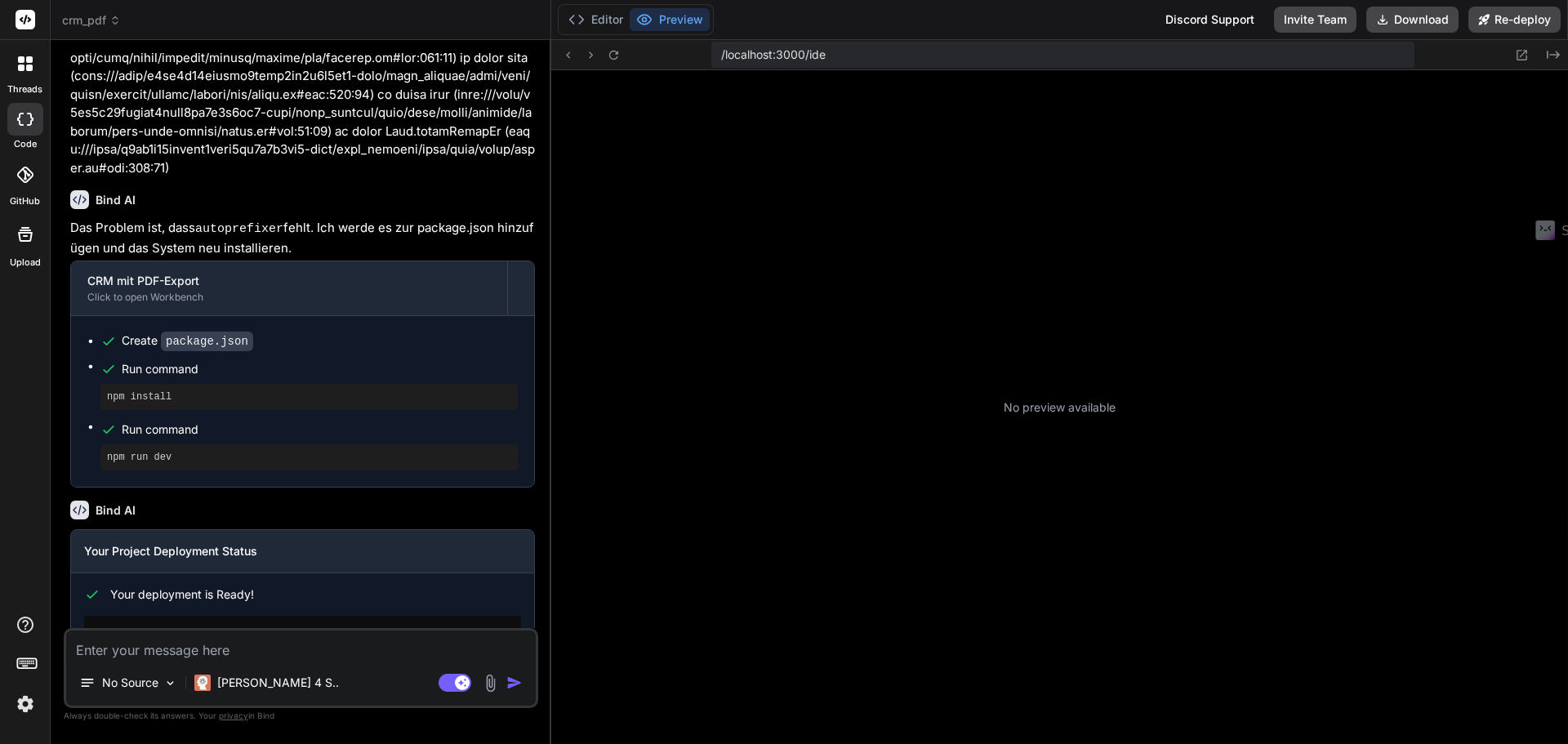
type textarea "x"
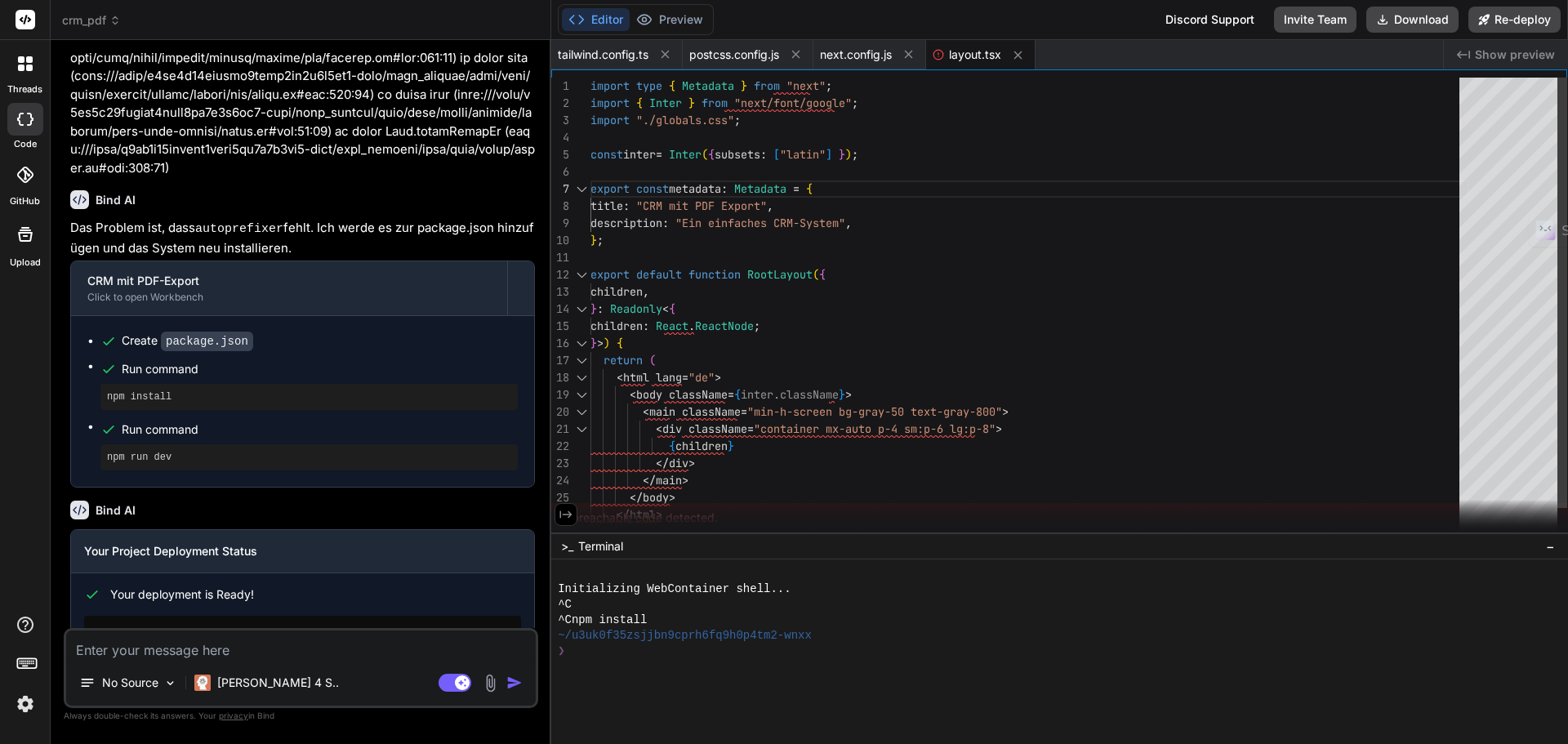
scroll to position [152, 0]
click at [1220, 406] on div "import type { Metadata } from "next" ; import { Inter } from "next/font/google"…" at bounding box center [1030, 326] width 879 height 497
click at [1077, 446] on div "import type { Metadata } from "next" ; import { Inter } from "next/font/google"…" at bounding box center [1030, 326] width 879 height 497
click at [1056, 350] on div "import type { Metadata } from "next" ; import { Inter } from "next/font/google"…" at bounding box center [1030, 326] width 879 height 497
type textarea "<div className="container mx-auto p-4 sm:p-6 lg:p-8"> {children} </div> </main>…"
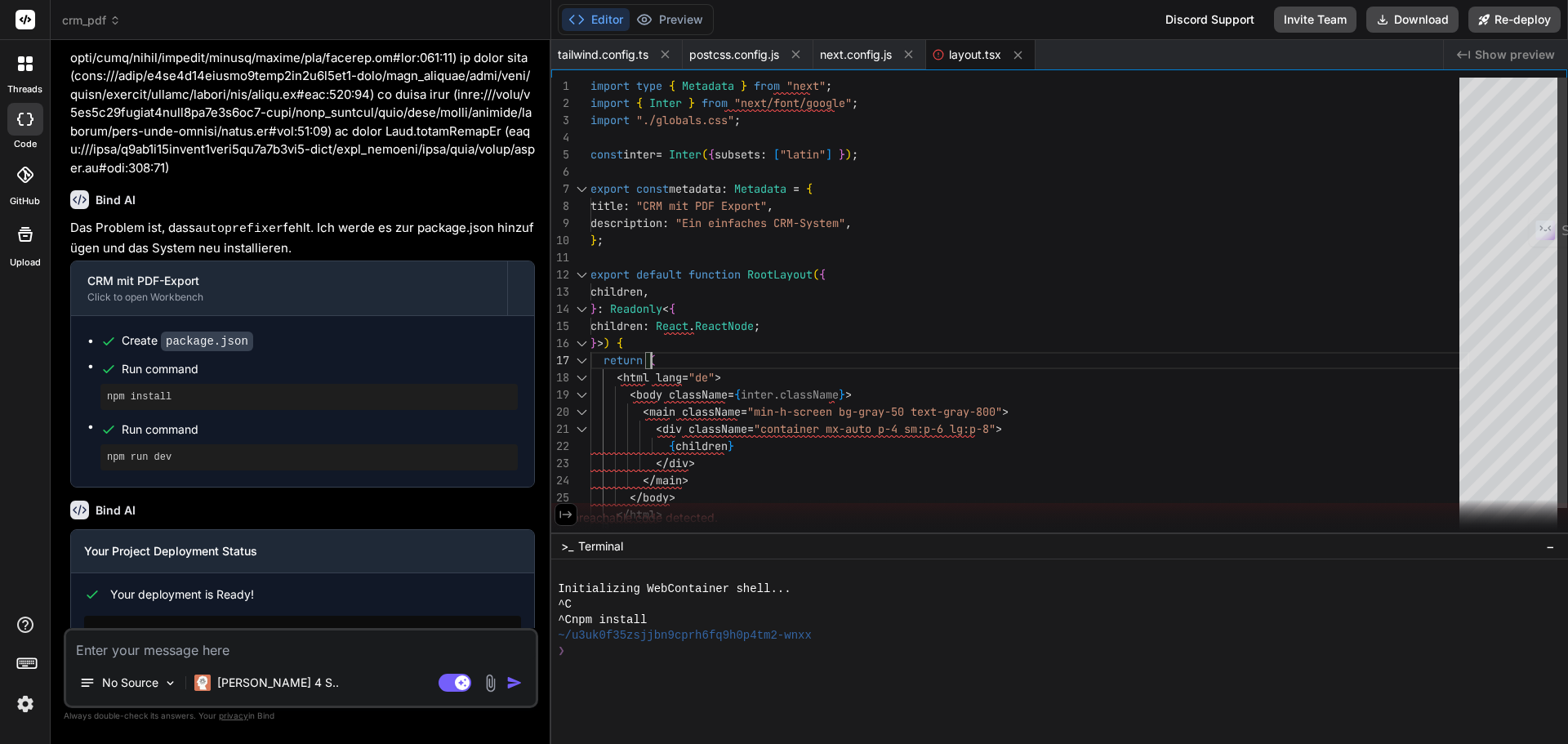
click at [1100, 446] on div "import type { Metadata } from "next" ; import { Inter } from "next/font/google"…" at bounding box center [1030, 326] width 879 height 497
